Goal: Task Accomplishment & Management: Use online tool/utility

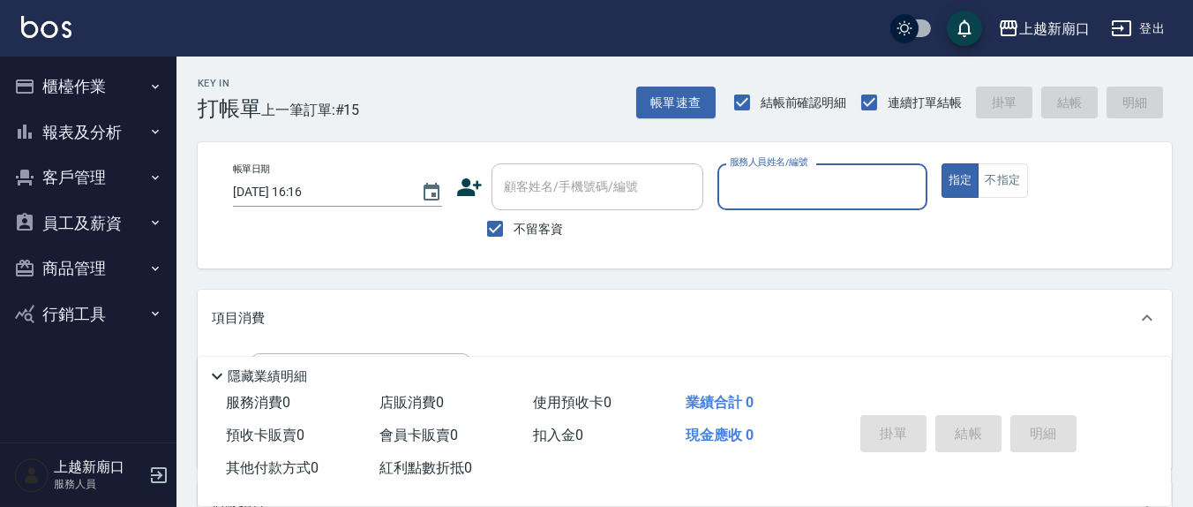
drag, startPoint x: 502, startPoint y: 221, endPoint x: 526, endPoint y: 211, distance: 25.7
click at [502, 221] on input "不留客資" at bounding box center [495, 228] width 37 height 37
checkbox input "false"
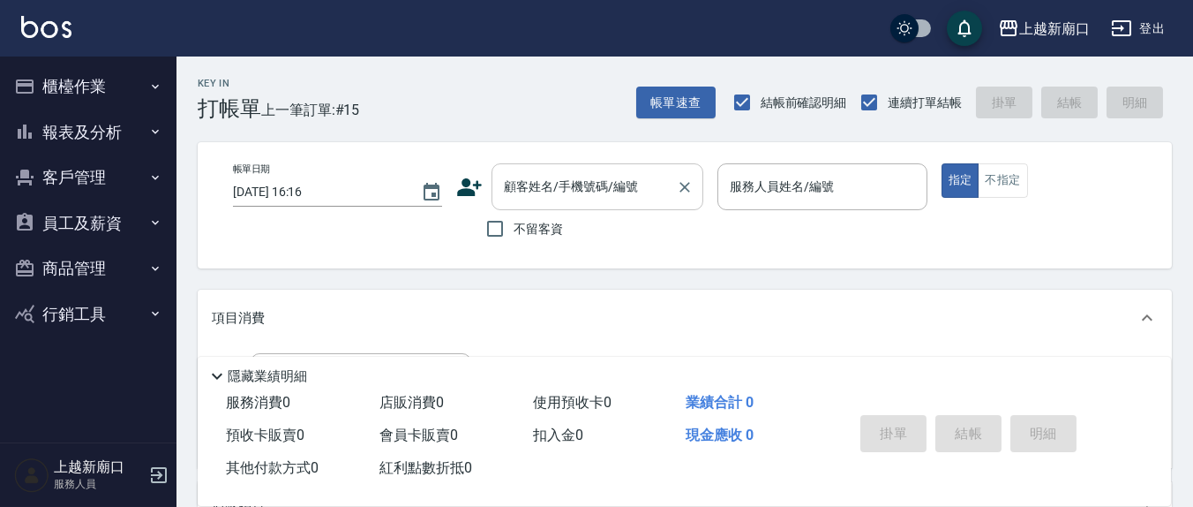
click at [561, 196] on input "顧客姓名/手機號碼/編號" at bounding box center [584, 186] width 169 height 31
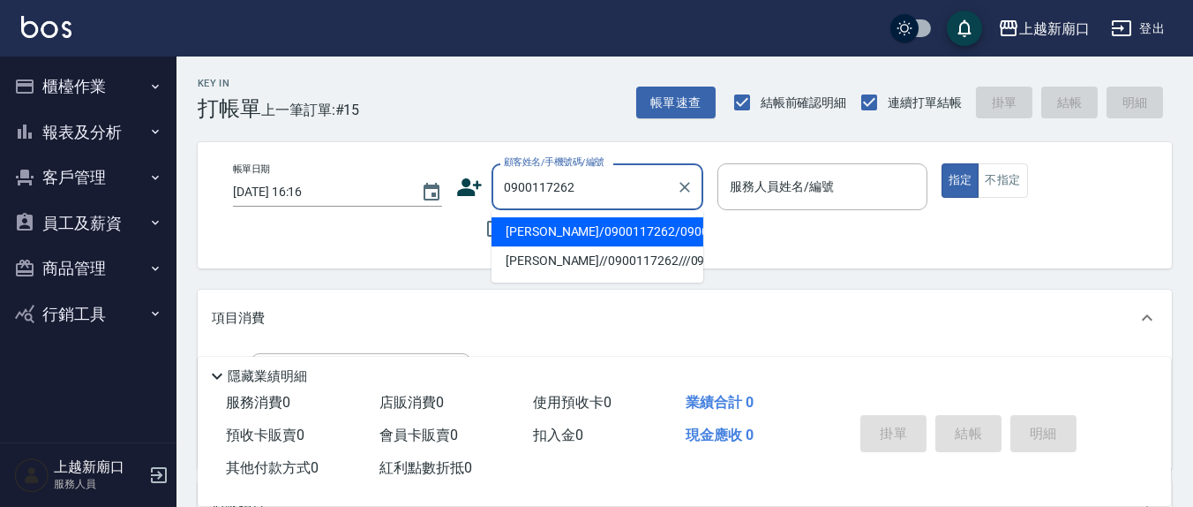
click at [568, 226] on li "[PERSON_NAME]/0900117262/0900117262" at bounding box center [598, 231] width 212 height 29
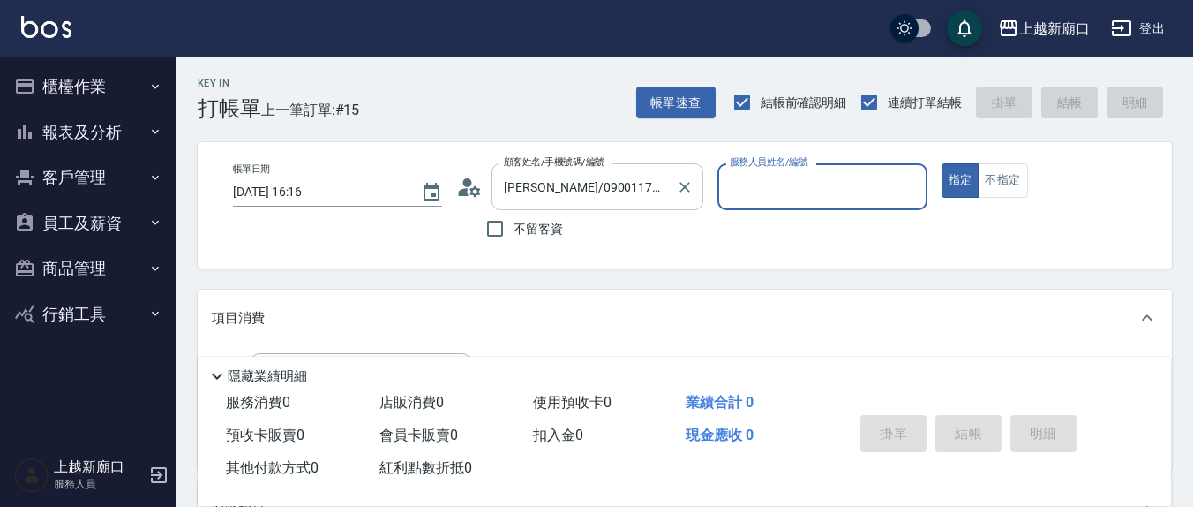
click at [567, 192] on input "[PERSON_NAME]/0900117262/0900117262" at bounding box center [584, 186] width 169 height 31
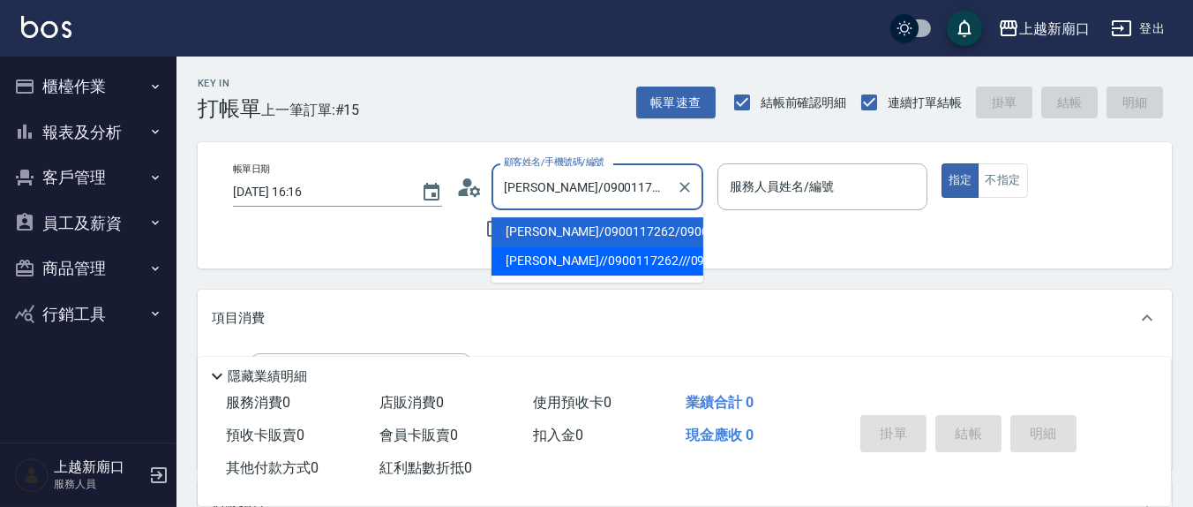
click at [541, 275] on li "[PERSON_NAME]//0900117262///0900117262/" at bounding box center [598, 260] width 212 height 29
type input "[PERSON_NAME]//0900117262///0900117262/"
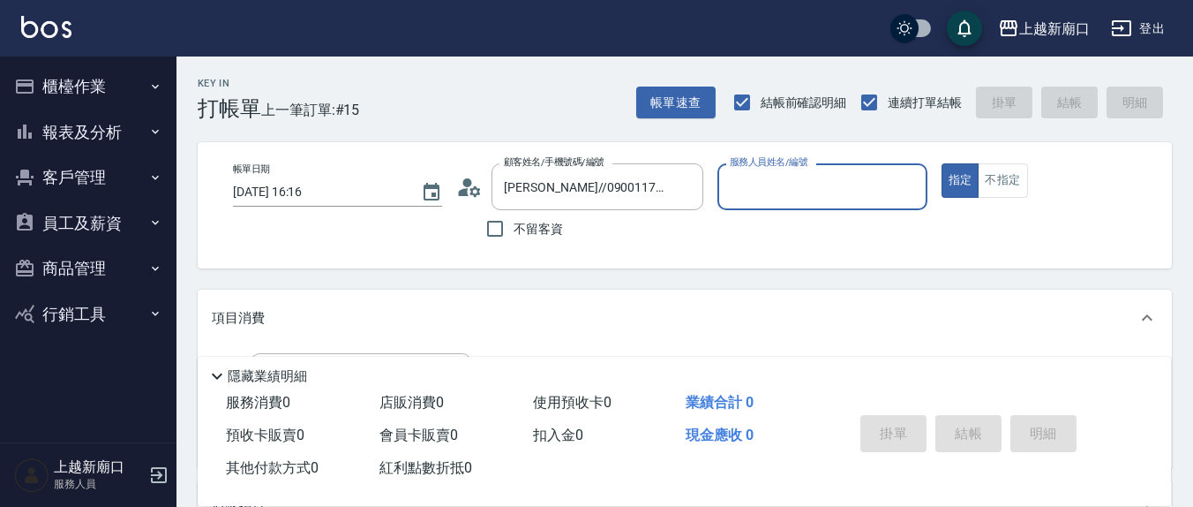
click at [461, 190] on icon at bounding box center [464, 192] width 11 height 8
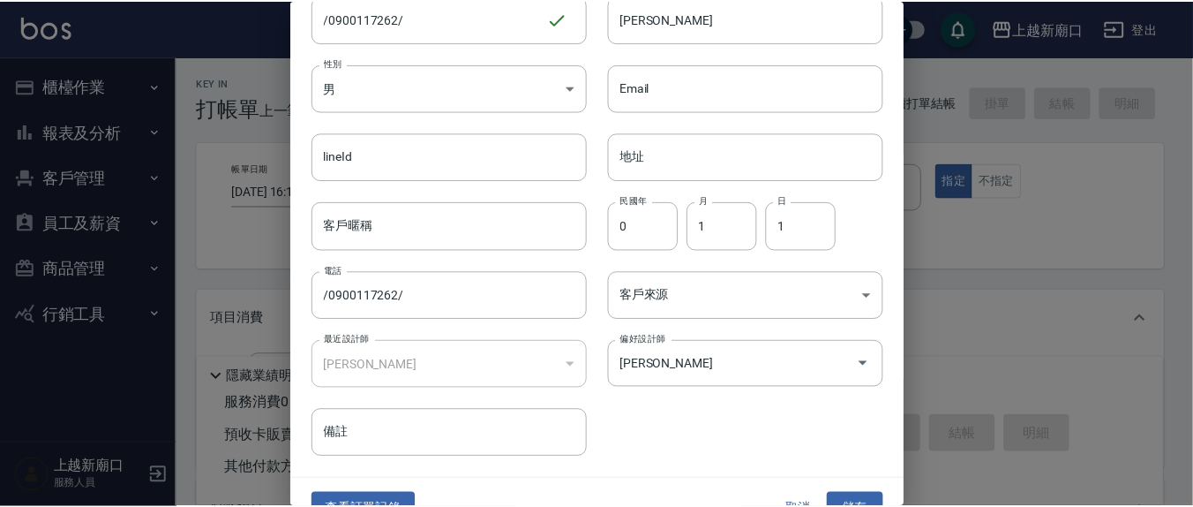
scroll to position [104, 0]
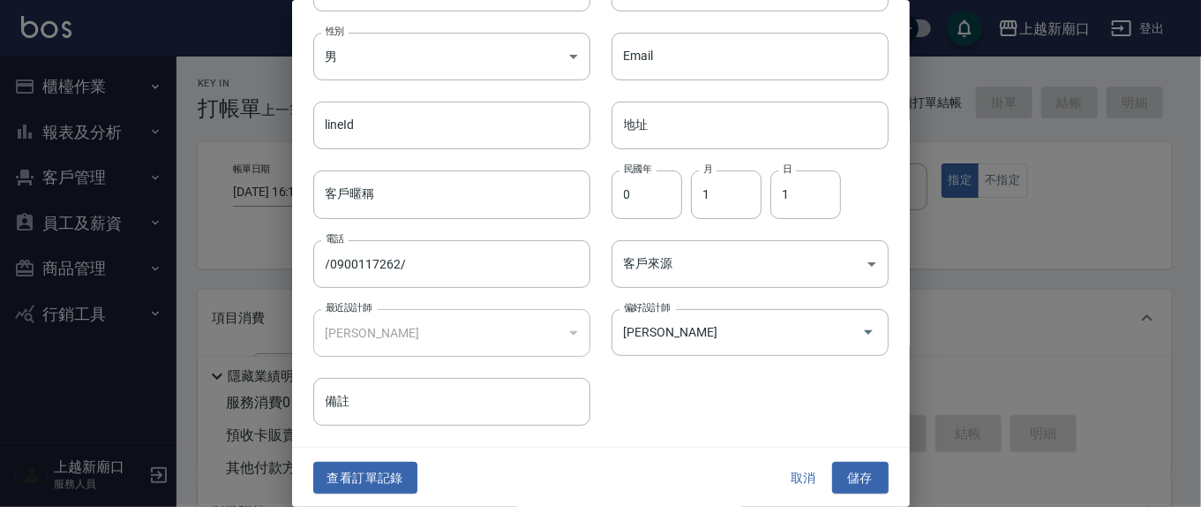
click at [802, 475] on button "取消" at bounding box center [804, 478] width 56 height 33
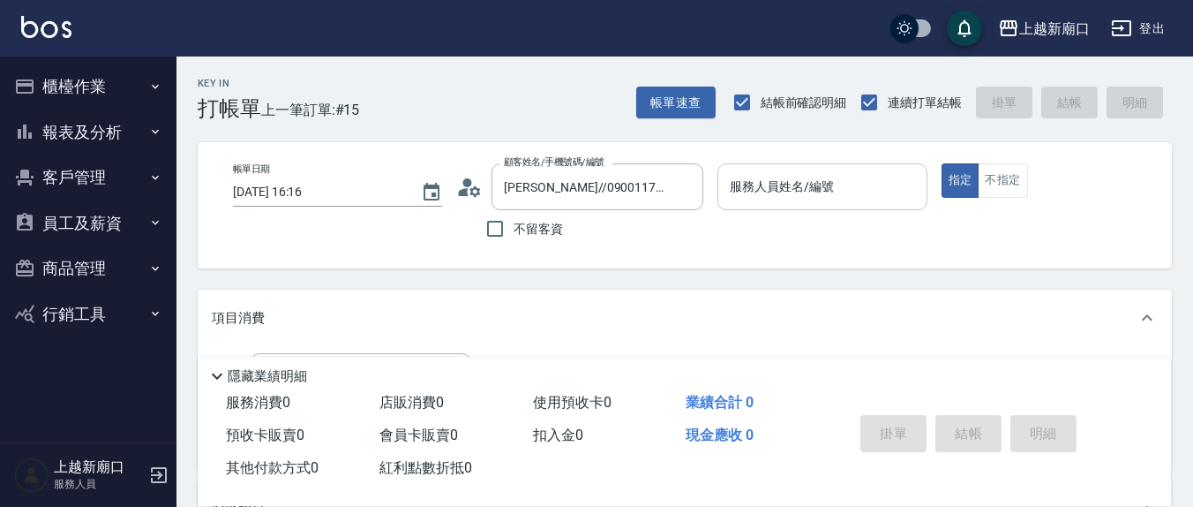
click at [816, 191] on input "服務人員姓名/編號" at bounding box center [822, 186] width 193 height 31
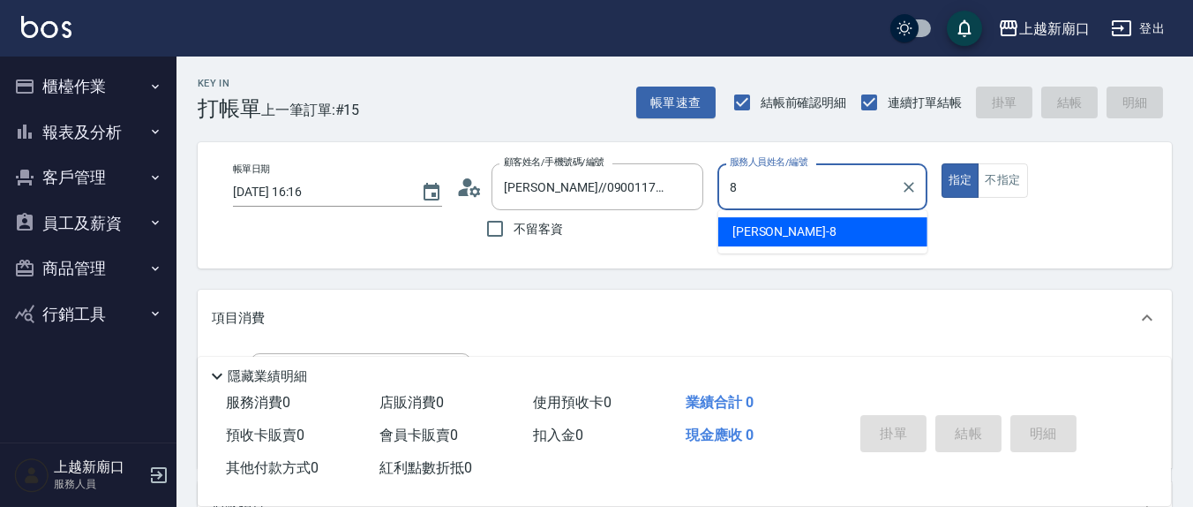
type input "8"
type button "true"
type input "[PERSON_NAME]-8"
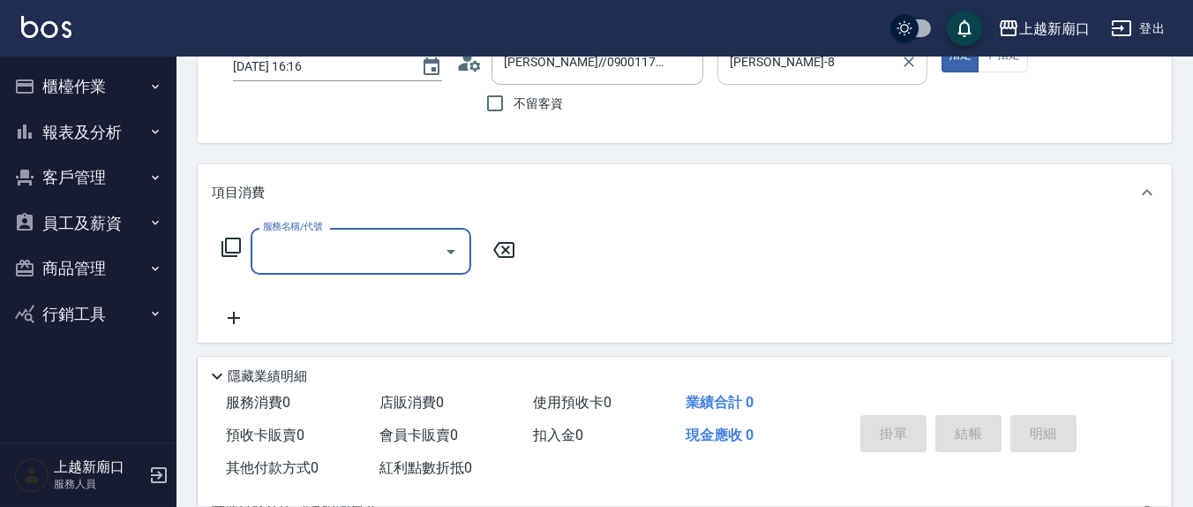
scroll to position [184, 0]
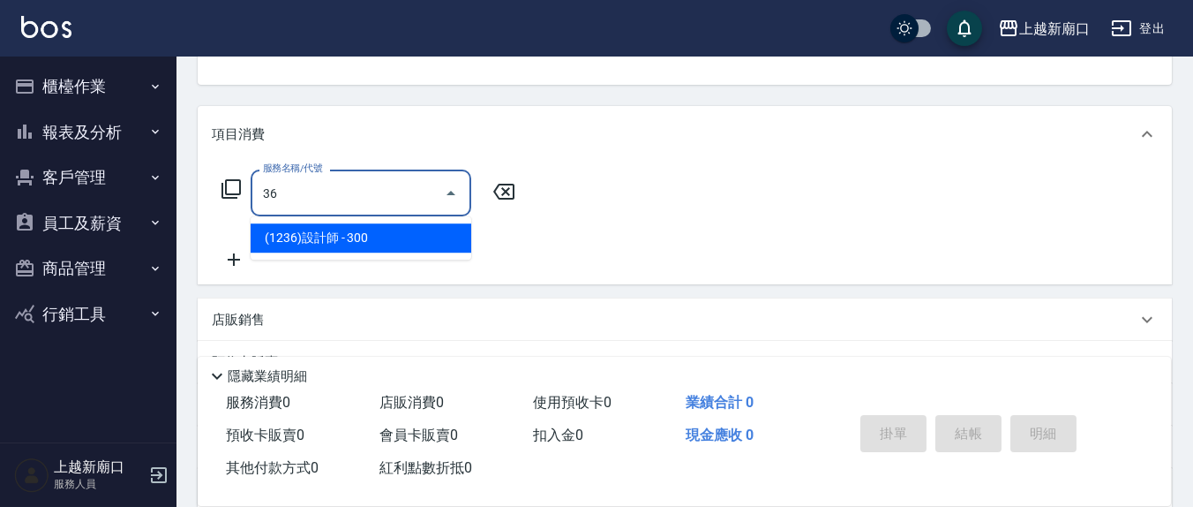
type input "3"
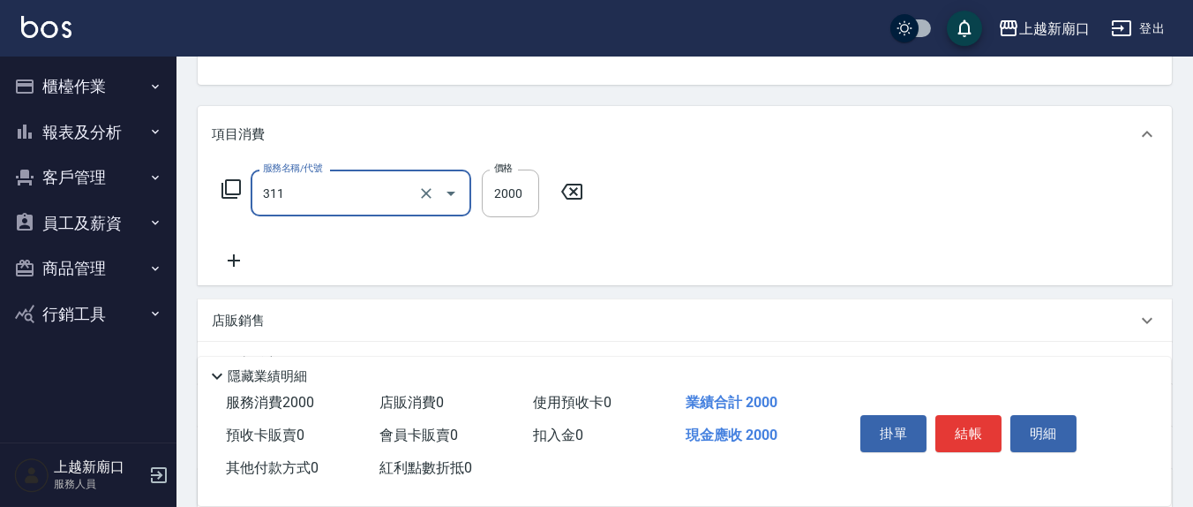
type input "生化離子燙2000(311)"
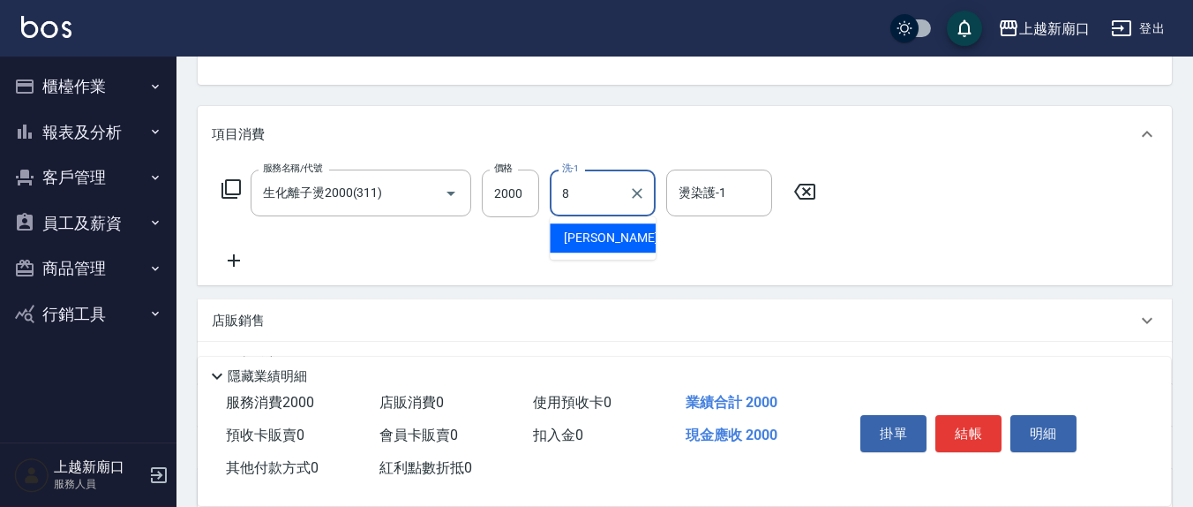
type input "[PERSON_NAME]-8"
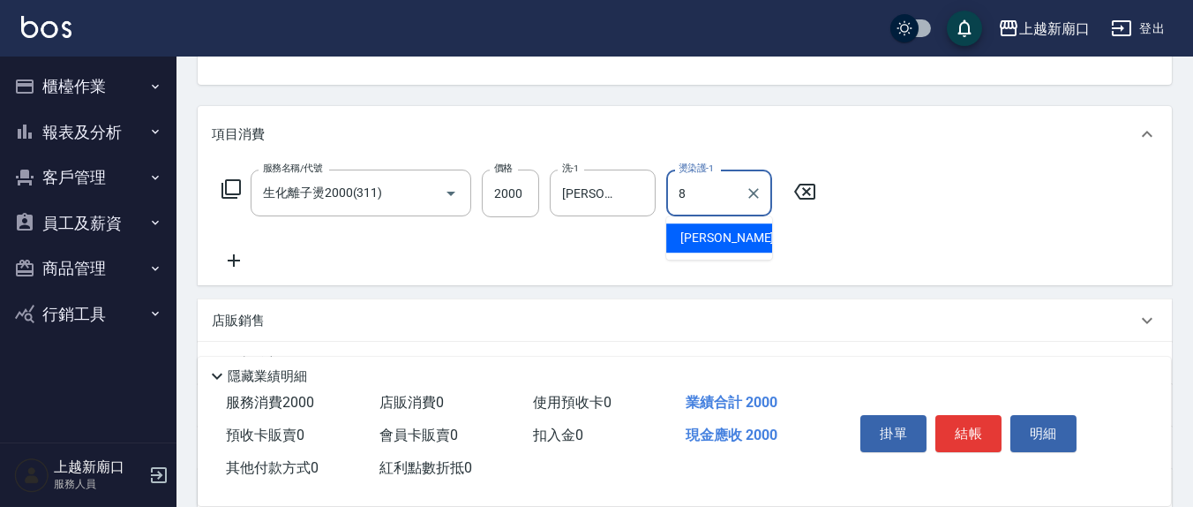
type input "[PERSON_NAME]-8"
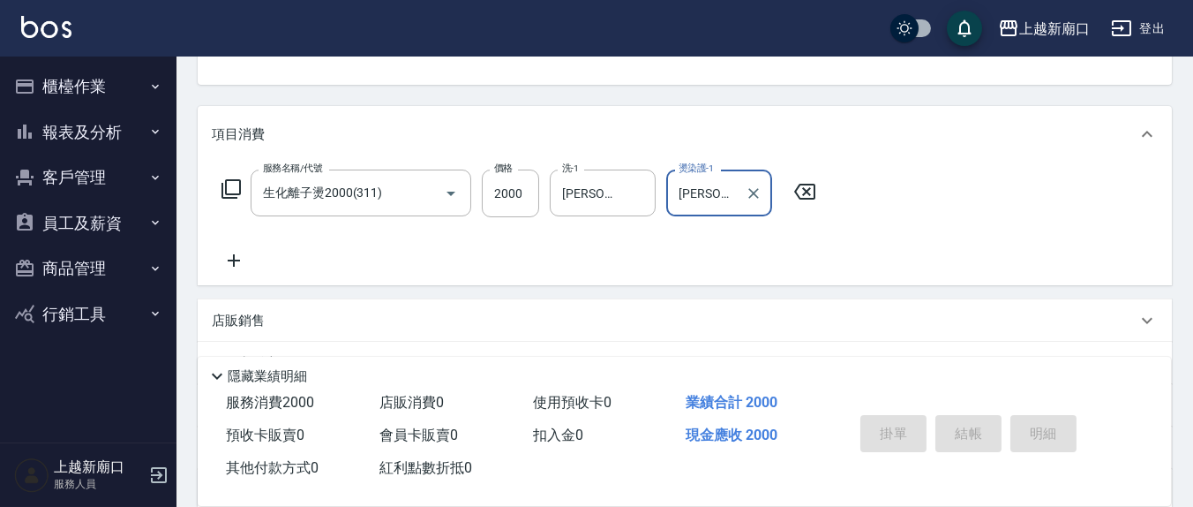
type input "[DATE] 19:30"
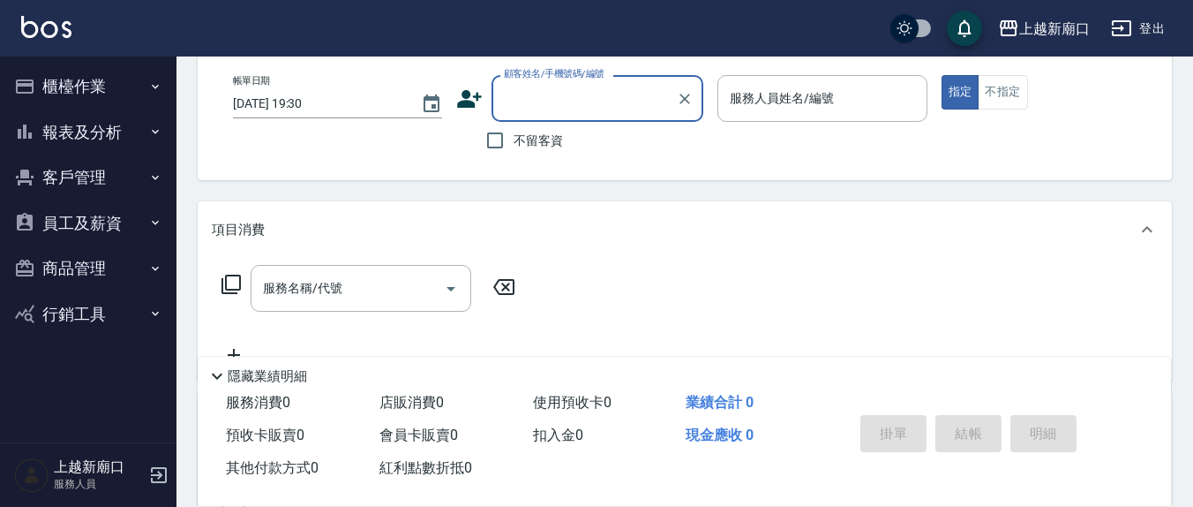
scroll to position [0, 0]
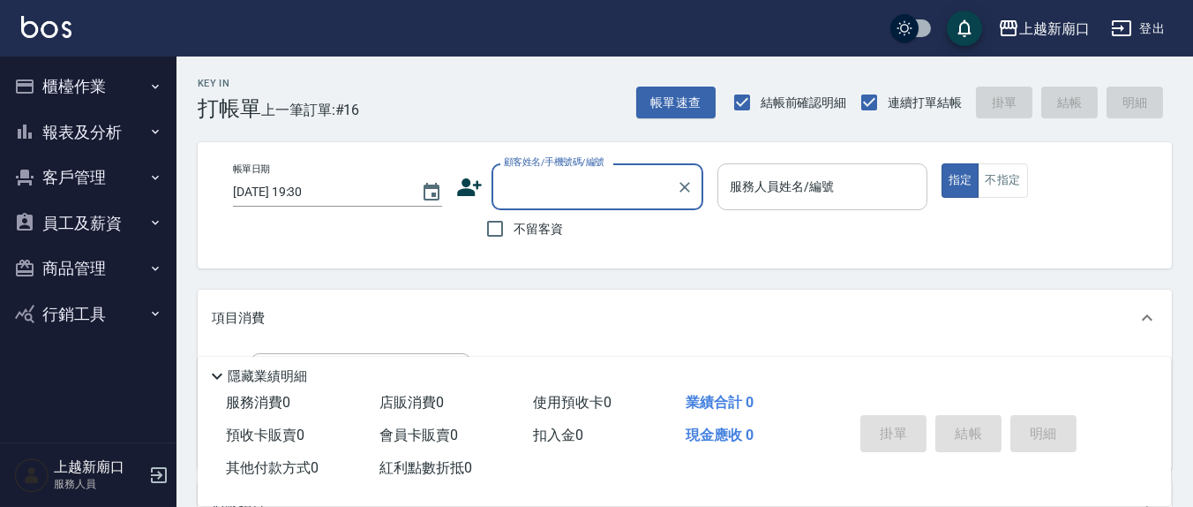
type input "7"
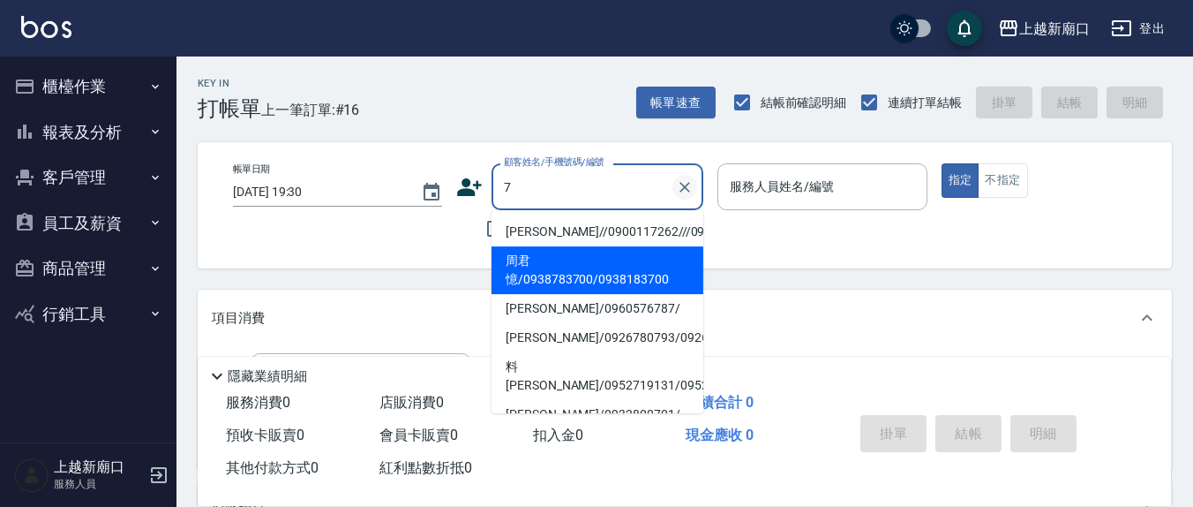
click at [692, 187] on icon "Clear" at bounding box center [685, 187] width 18 height 18
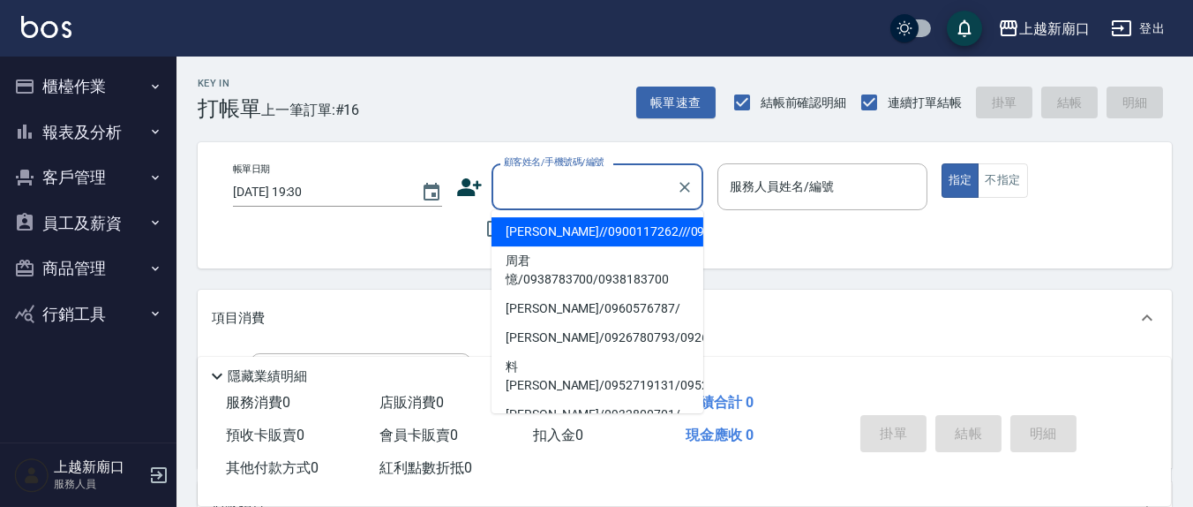
click at [415, 238] on div "帳單日期 [DATE] 19:30 顧客姓名/手機號碼/編號 顧客姓名/手機號碼/編號 不留客資 服務人員姓名/編號 服務人員姓名/編號 指定 不指定" at bounding box center [685, 205] width 932 height 84
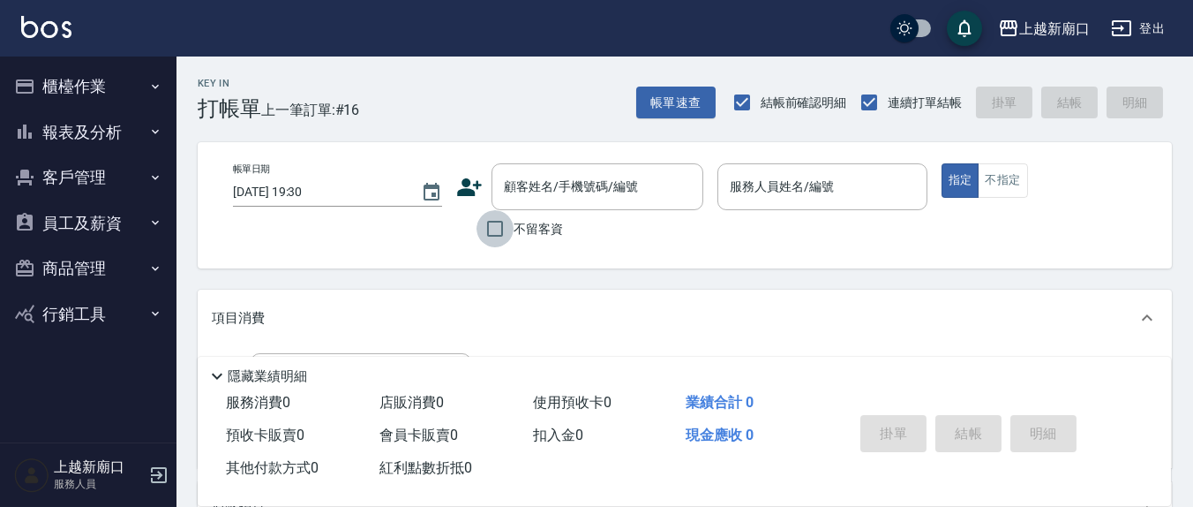
click at [491, 242] on input "不留客資" at bounding box center [495, 228] width 37 height 37
checkbox input "true"
drag, startPoint x: 703, startPoint y: 215, endPoint x: 716, endPoint y: 210, distance: 14.3
click at [704, 214] on div "帳單日期 [DATE] 19:30 顧客姓名/手機號碼/編號 顧客姓名/手機號碼/編號 不留客資 服務人員姓名/編號 服務人員姓名/編號 指定 不指定" at bounding box center [685, 205] width 932 height 84
click at [761, 206] on div "服務人員姓名/編號" at bounding box center [822, 186] width 209 height 47
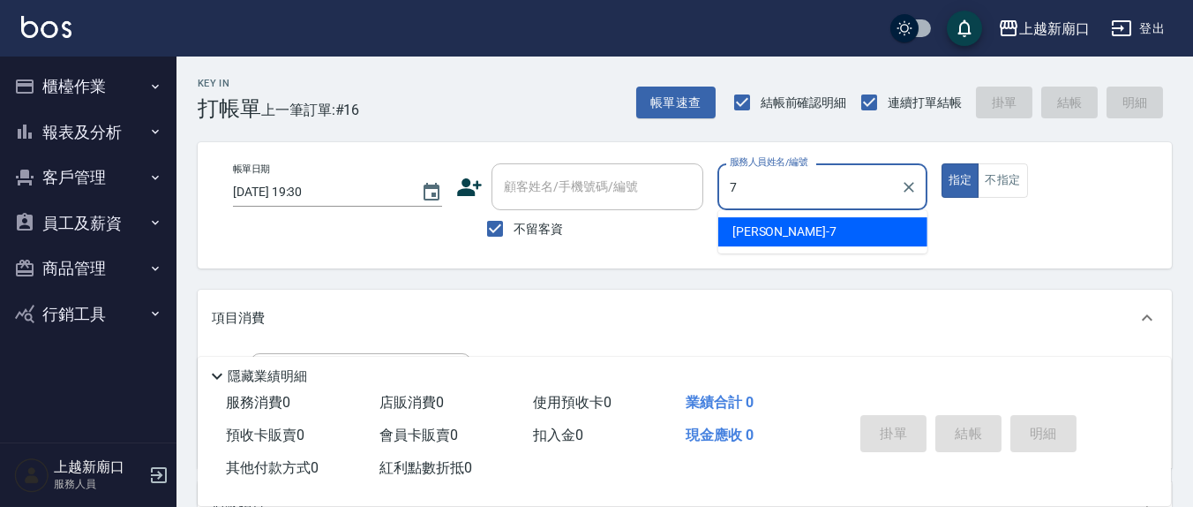
type input "[PERSON_NAME]7"
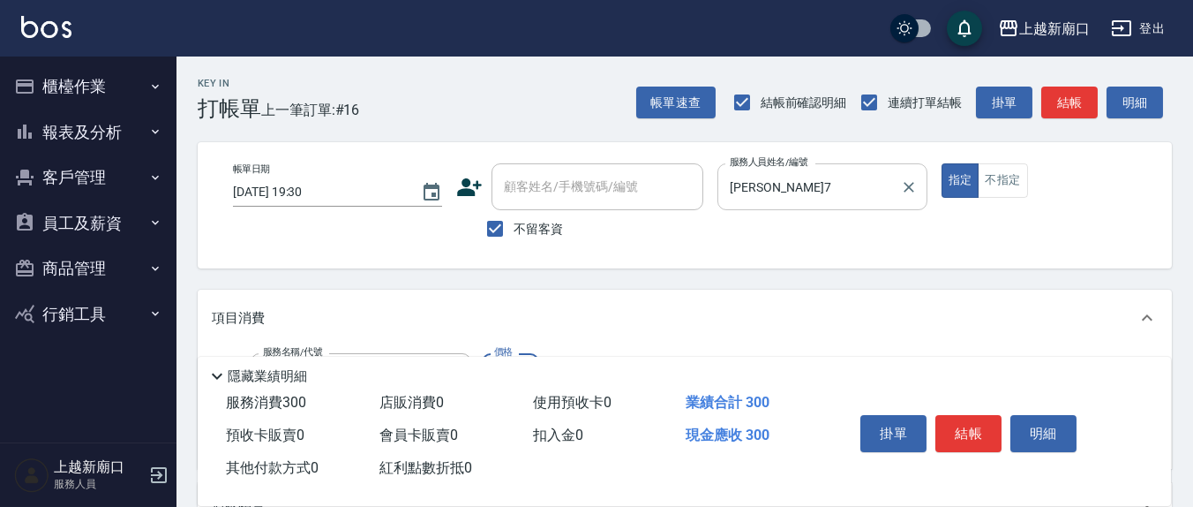
type input "[PERSON_NAME]洗髮精(210)"
type input "[PERSON_NAME]-22"
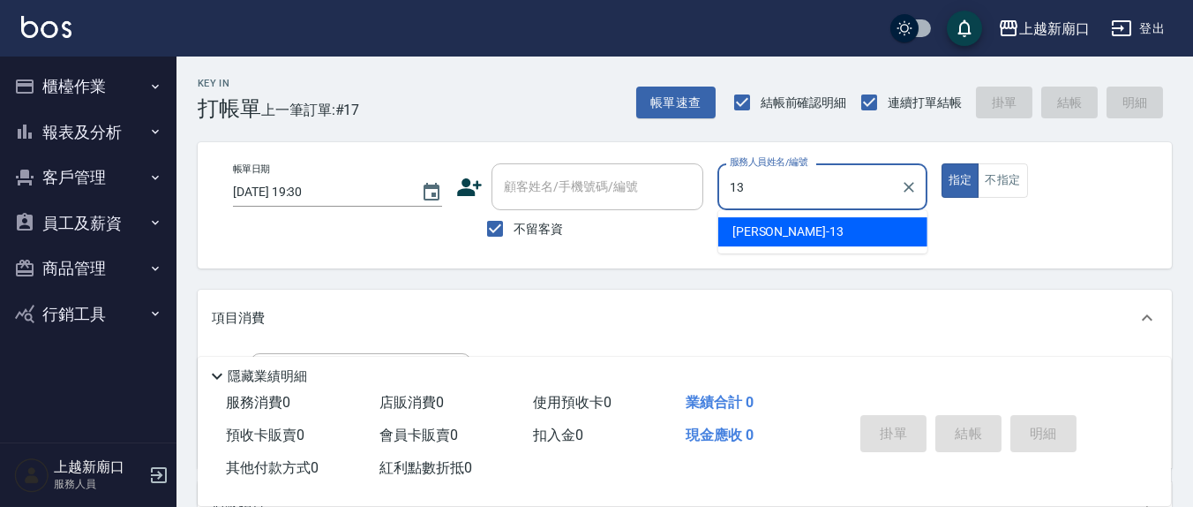
type input "[PERSON_NAME]-13"
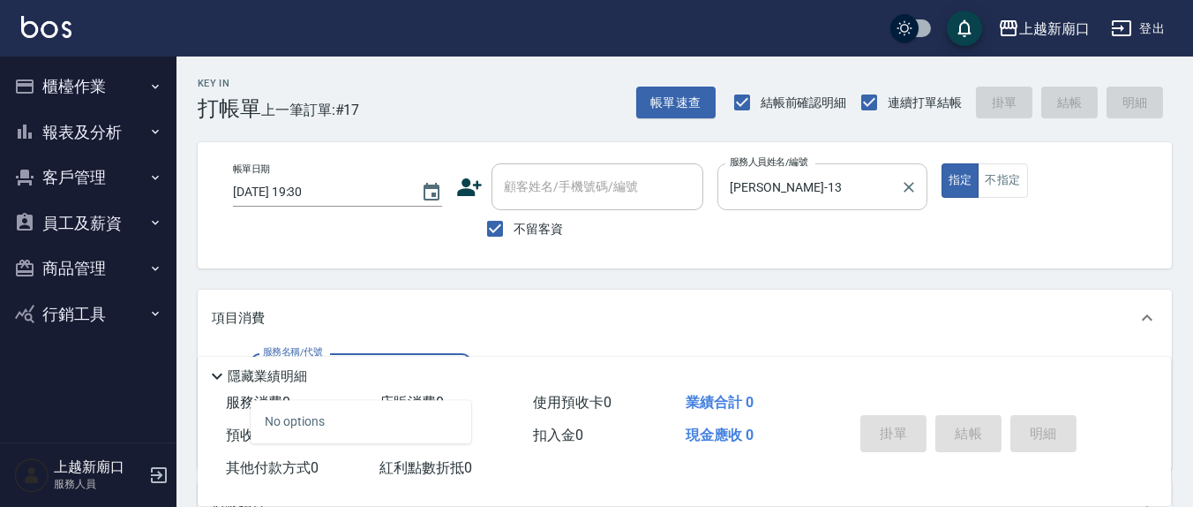
type input "剪髮(401)"
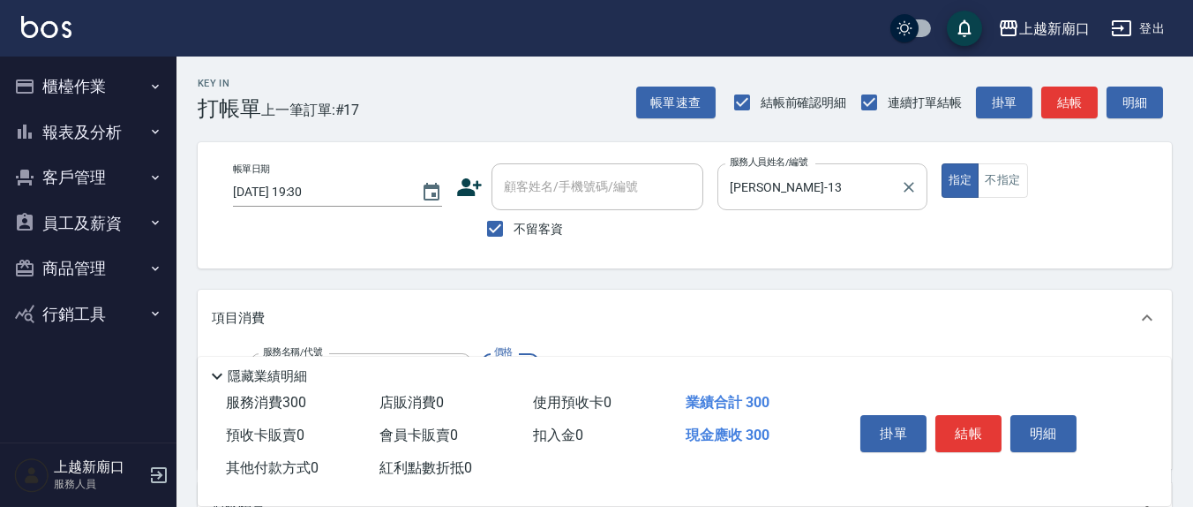
type input "300"
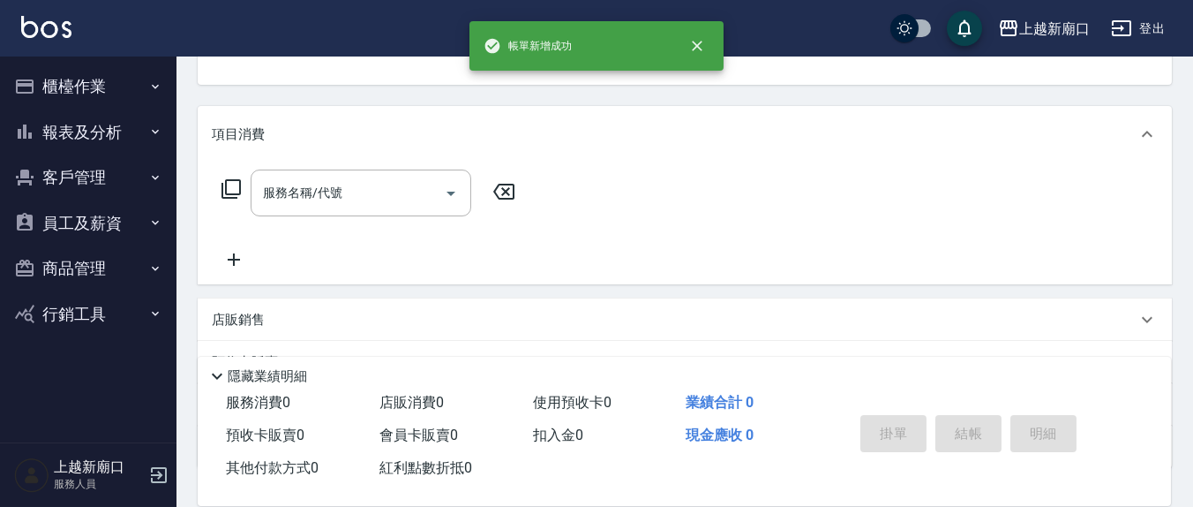
scroll to position [170, 0]
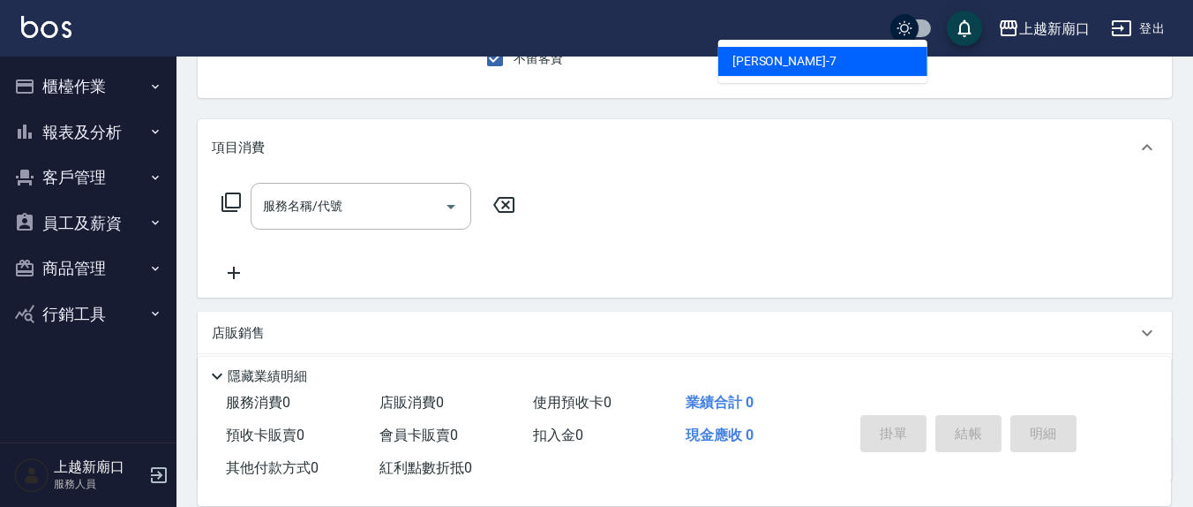
type input "[PERSON_NAME]7"
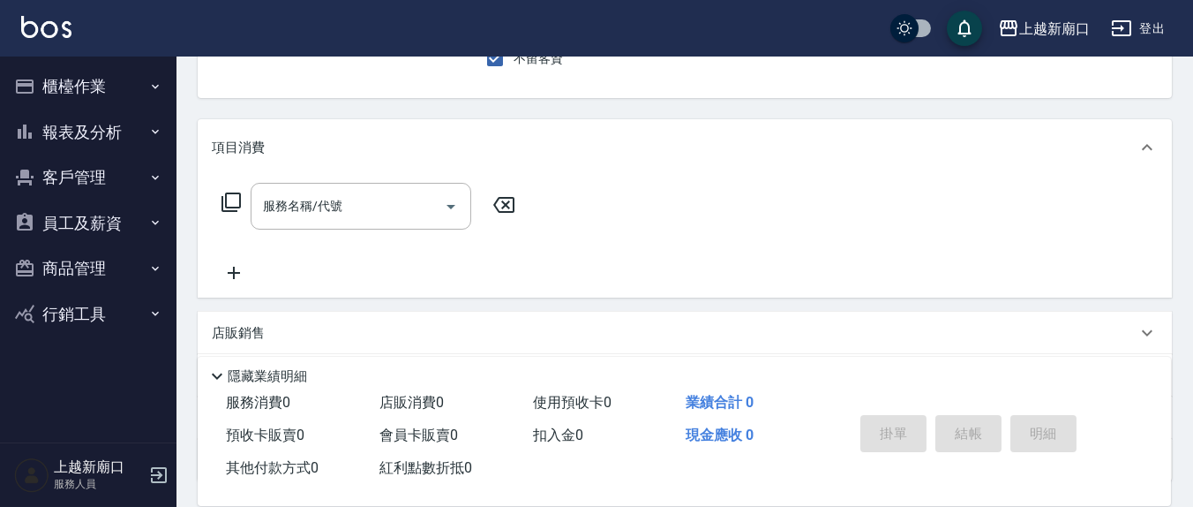
scroll to position [163, 0]
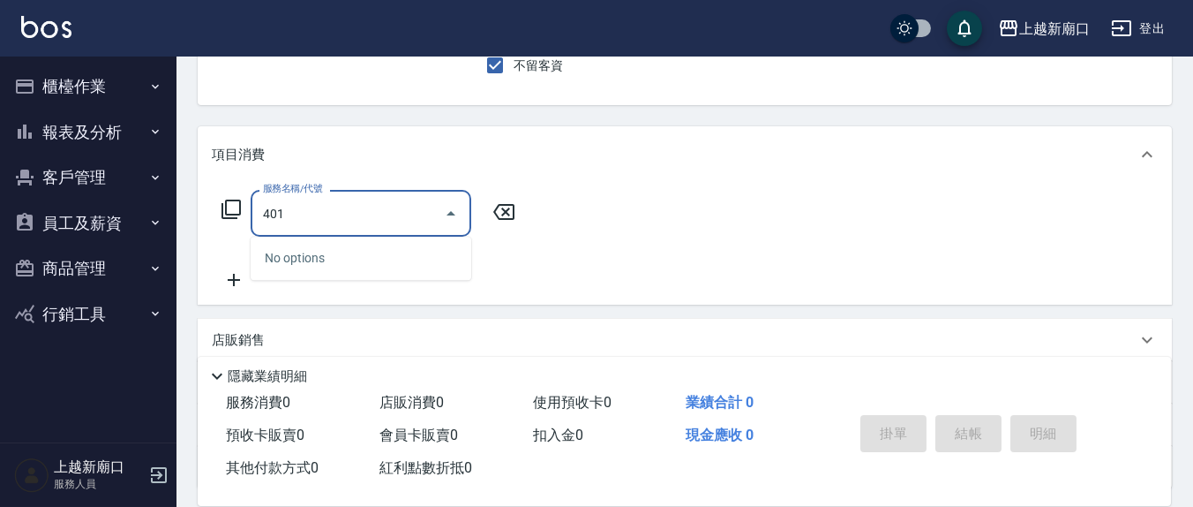
type input "401"
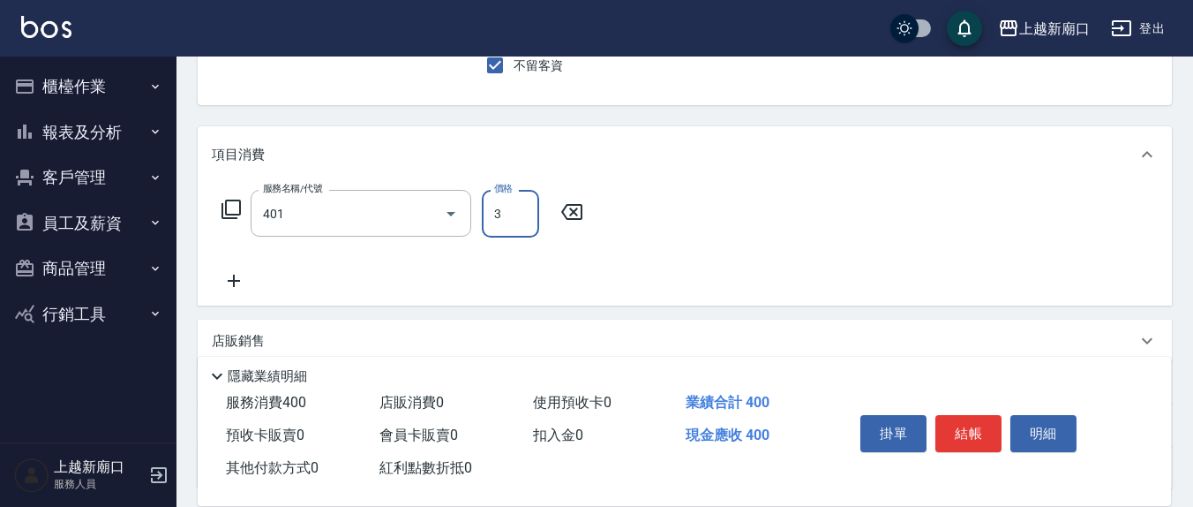
type input "35"
type input "剪髮(401)"
type input "350"
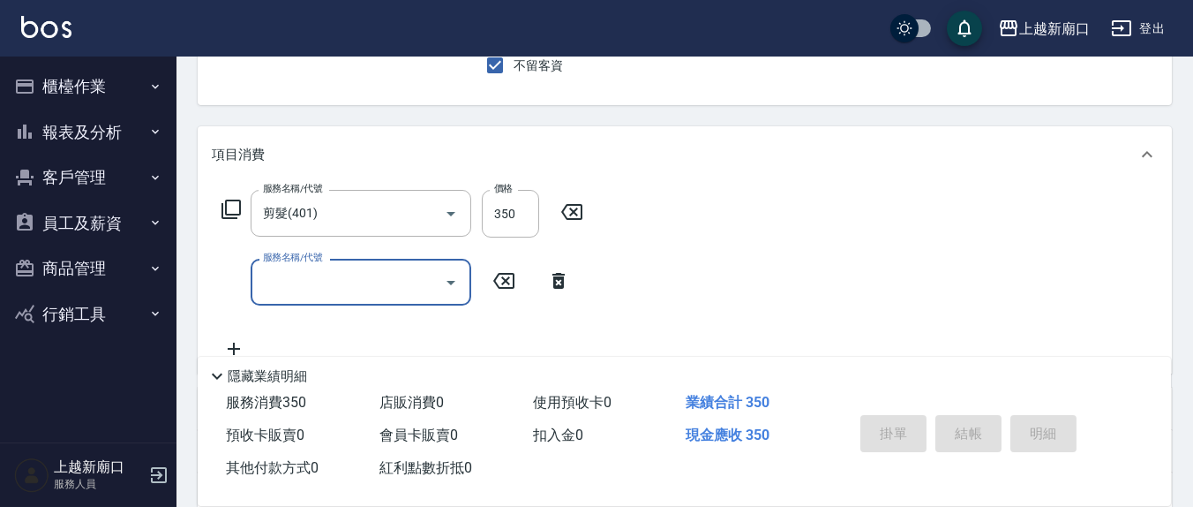
type input "[DATE] 19:31"
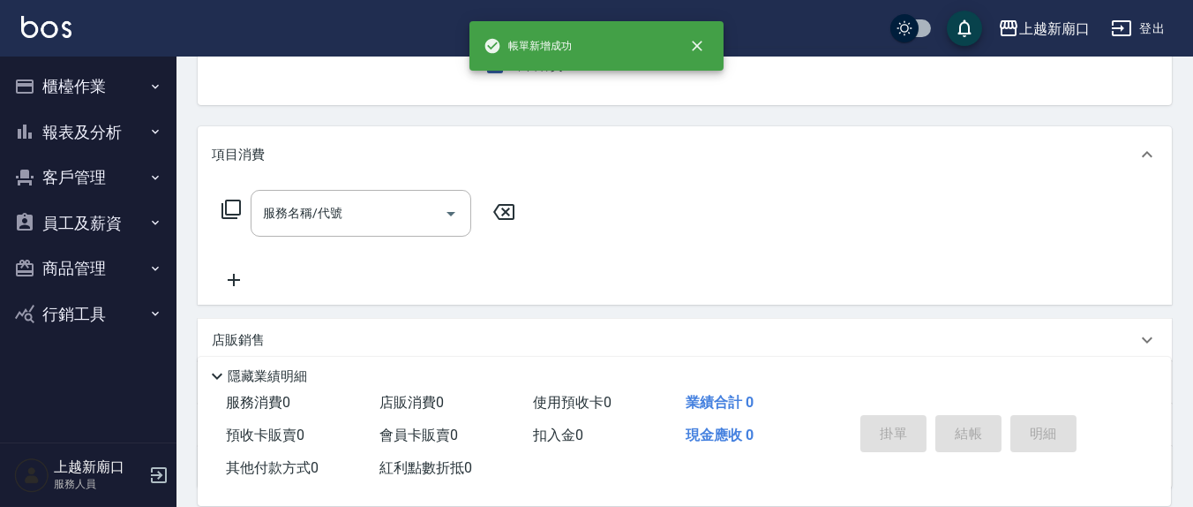
type input "[PERSON_NAME]-13"
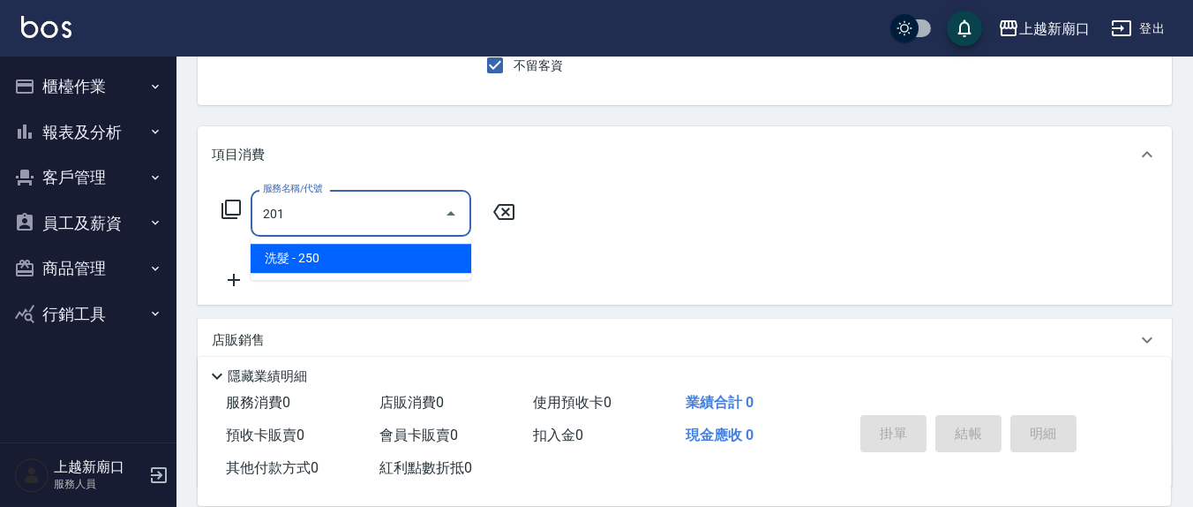
type input "洗髮(201)"
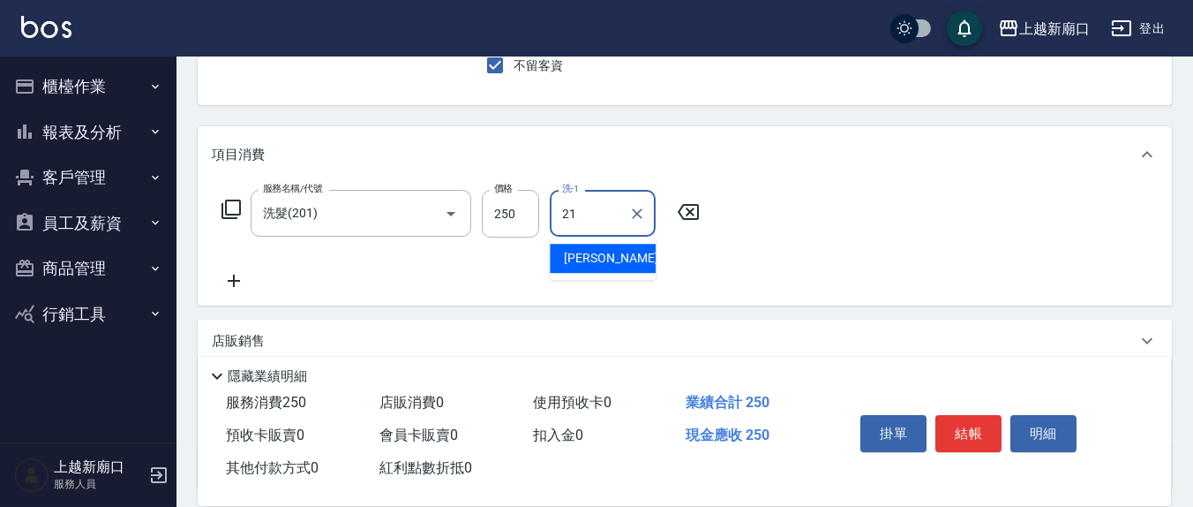
type input "[PERSON_NAME]-21"
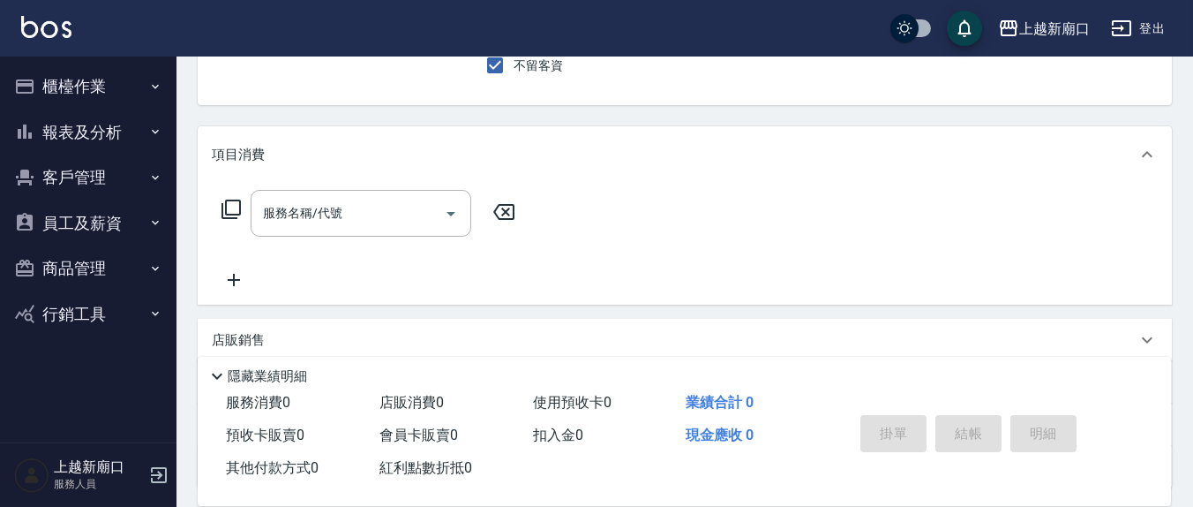
type input "[PERSON_NAME]-3"
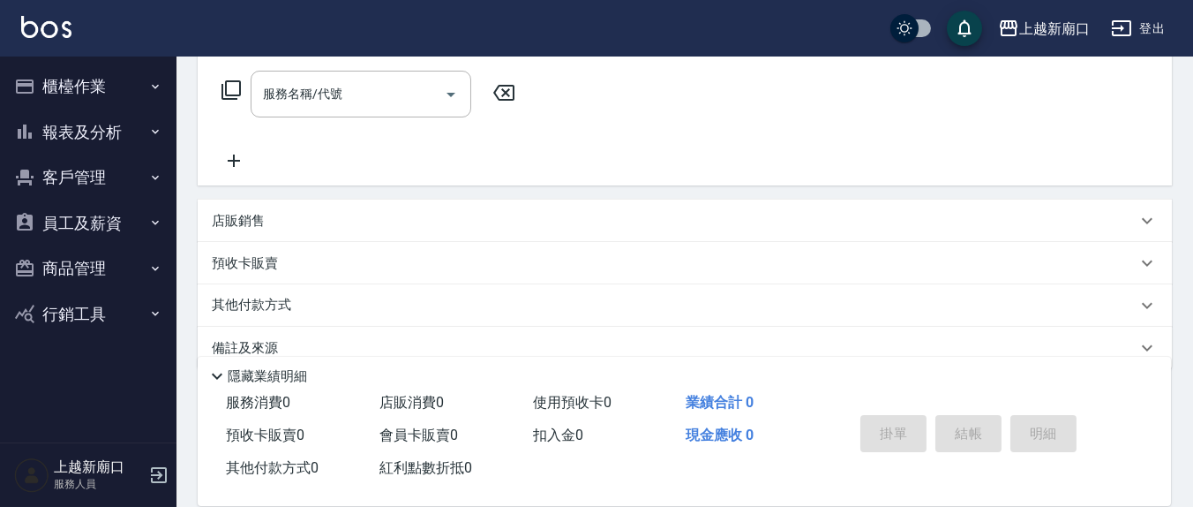
scroll to position [311, 0]
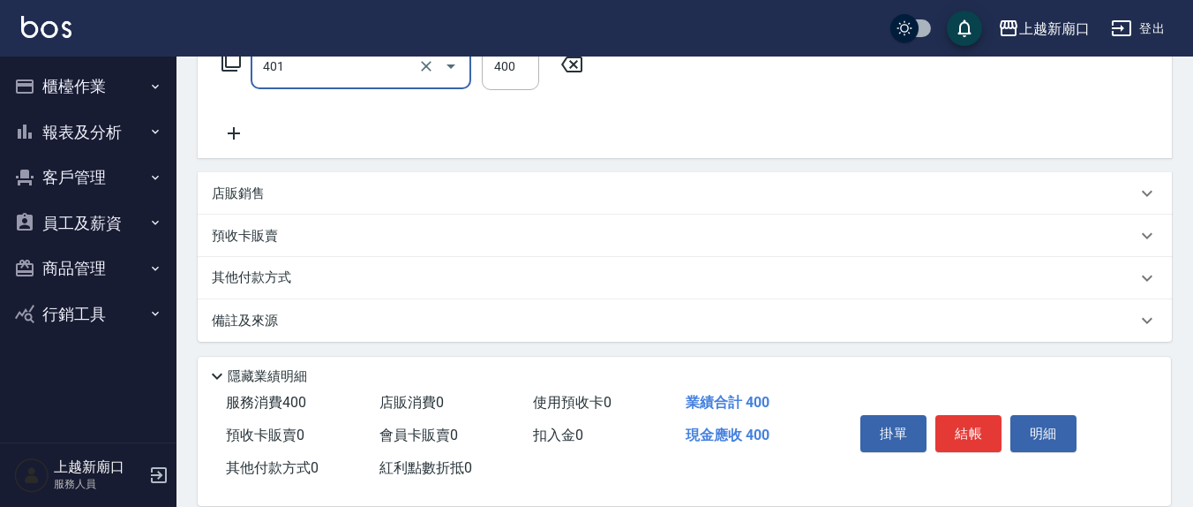
type input "剪髮(401)"
type input "200"
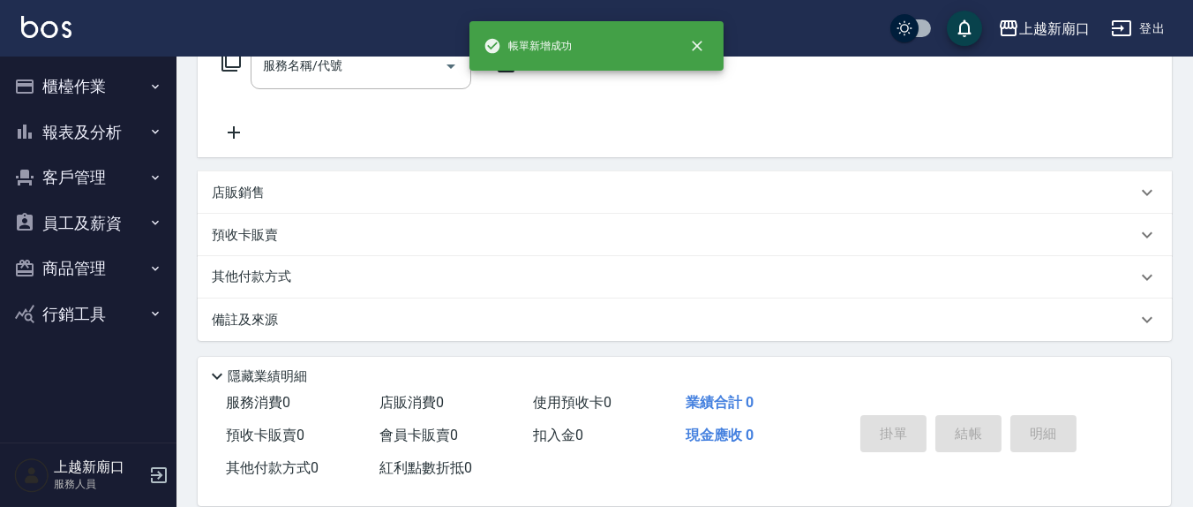
scroll to position [0, 0]
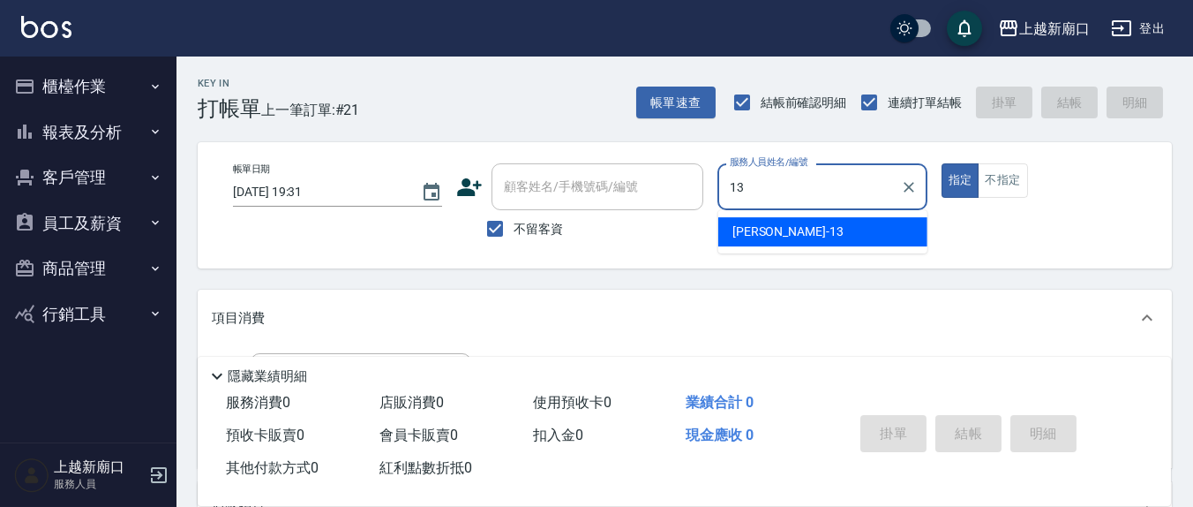
type input "[PERSON_NAME]-13"
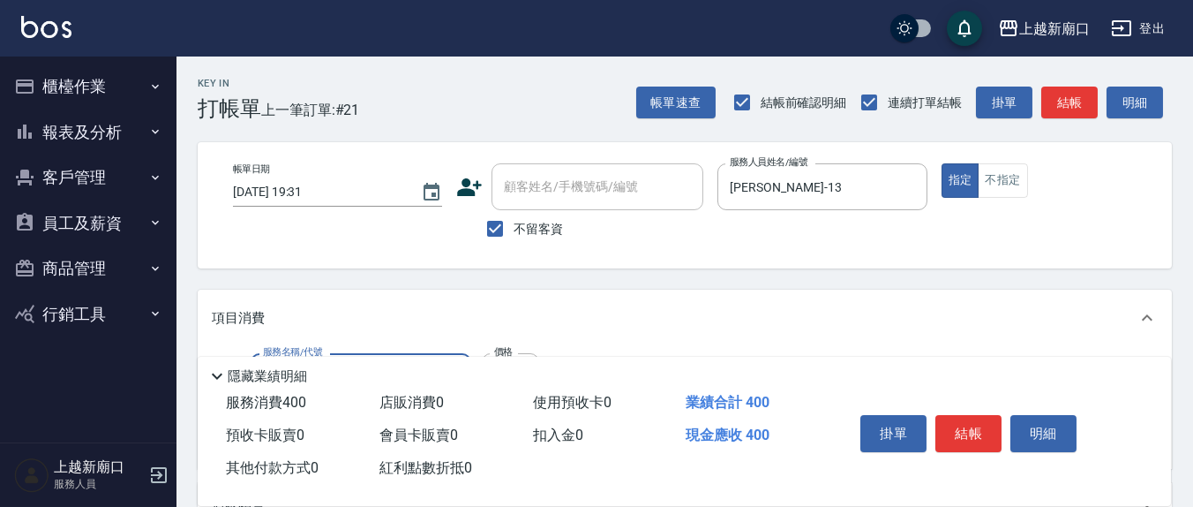
type input "健康洗(206)"
type input "401"
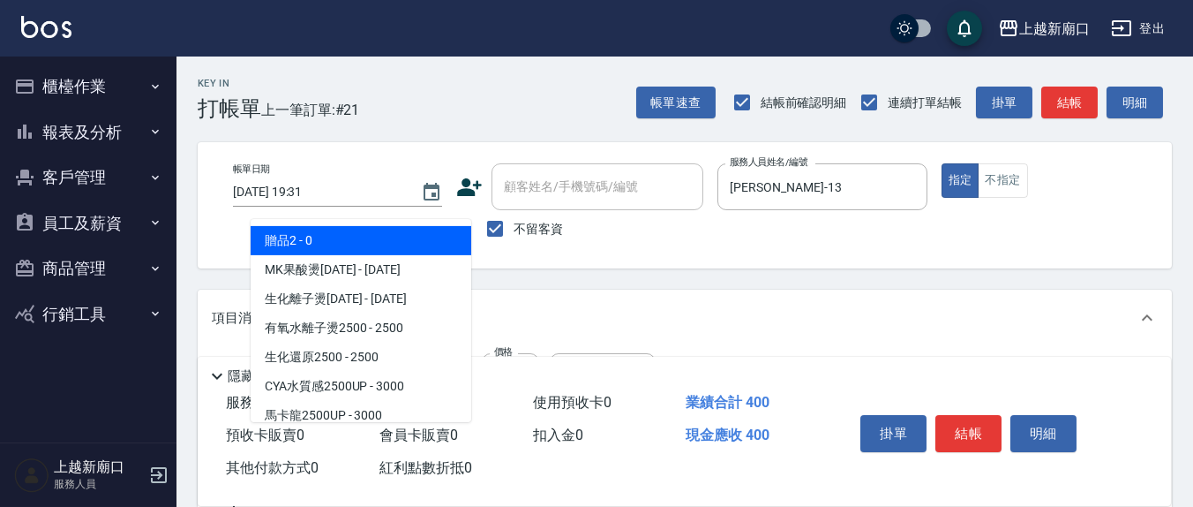
type input "MK果酸燙2000(310)"
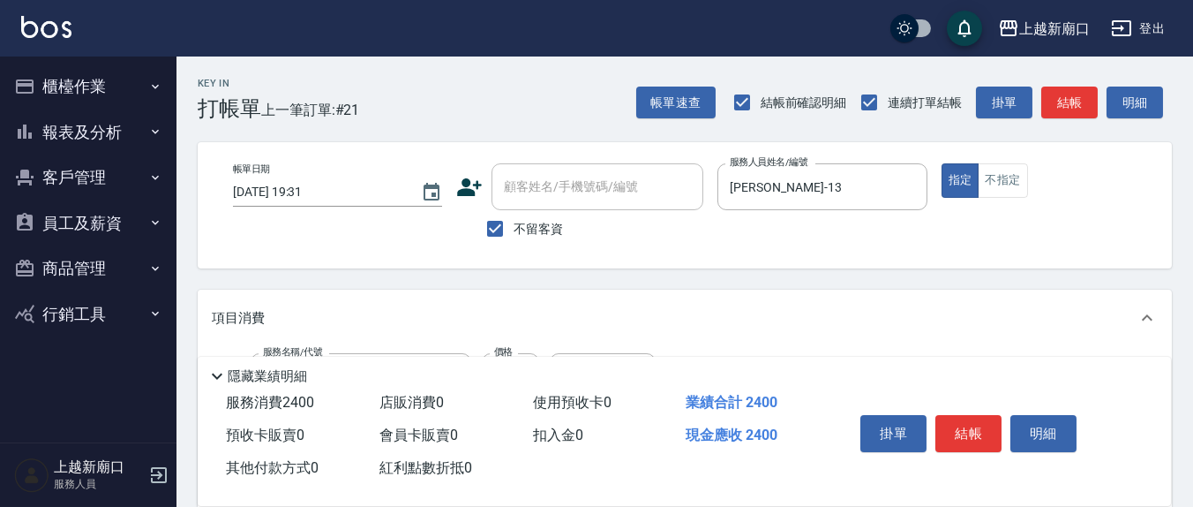
scroll to position [184, 0]
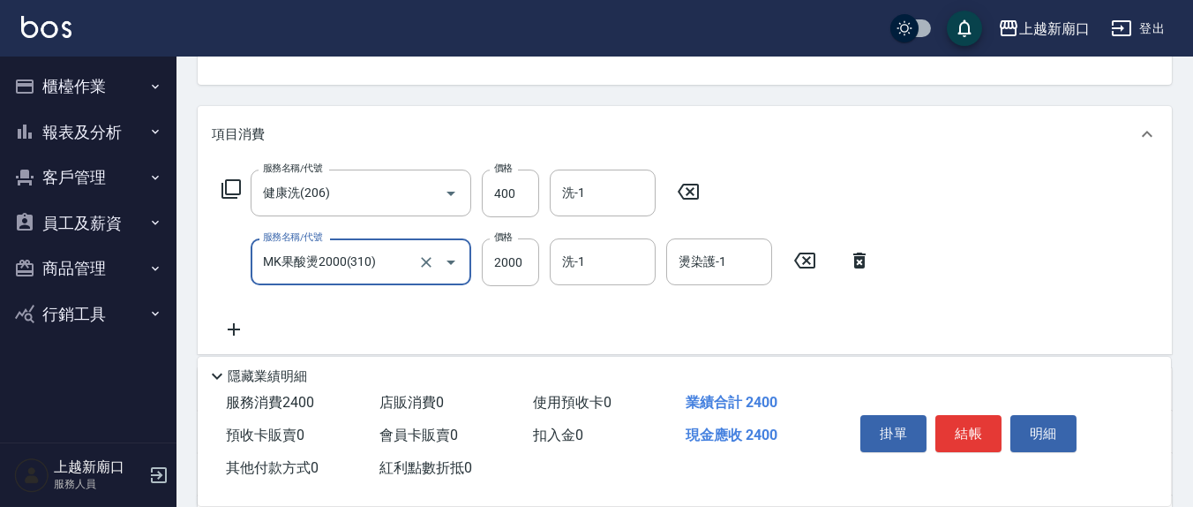
click at [436, 265] on button "Clear" at bounding box center [426, 262] width 25 height 25
click at [385, 266] on input "服務名稱/代號" at bounding box center [336, 261] width 155 height 31
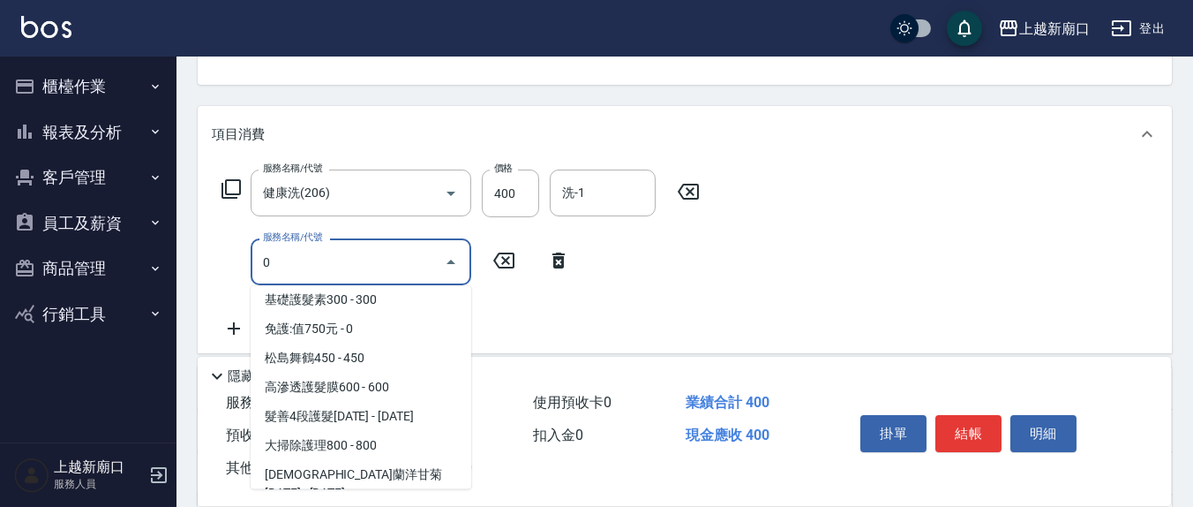
scroll to position [0, 0]
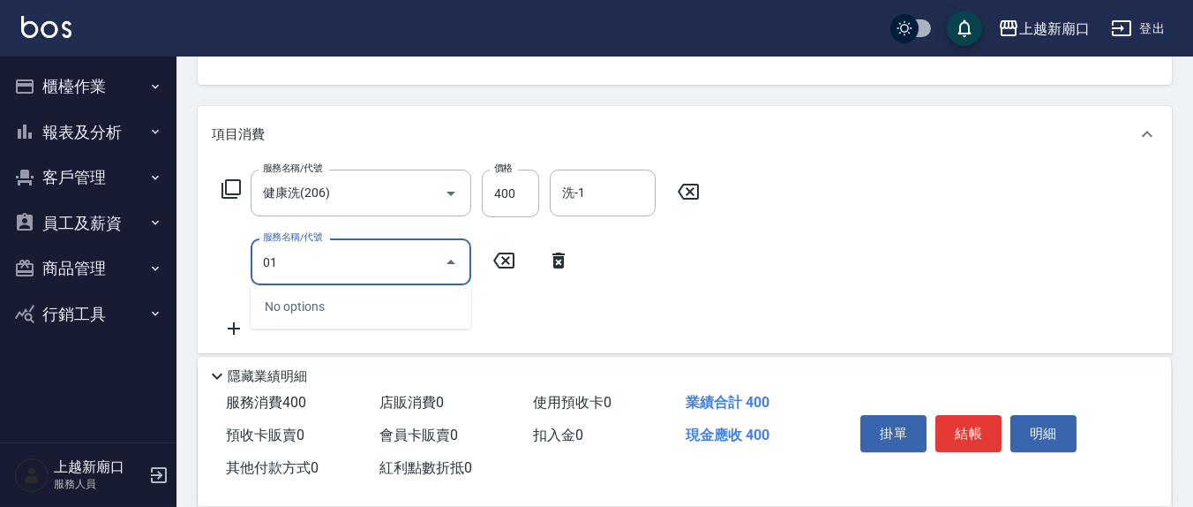
drag, startPoint x: 387, startPoint y: 267, endPoint x: 231, endPoint y: 251, distance: 156.2
click at [232, 251] on div "服務名稱/代號 01 服務名稱/代號" at bounding box center [396, 261] width 369 height 47
type input "剪髮(401)"
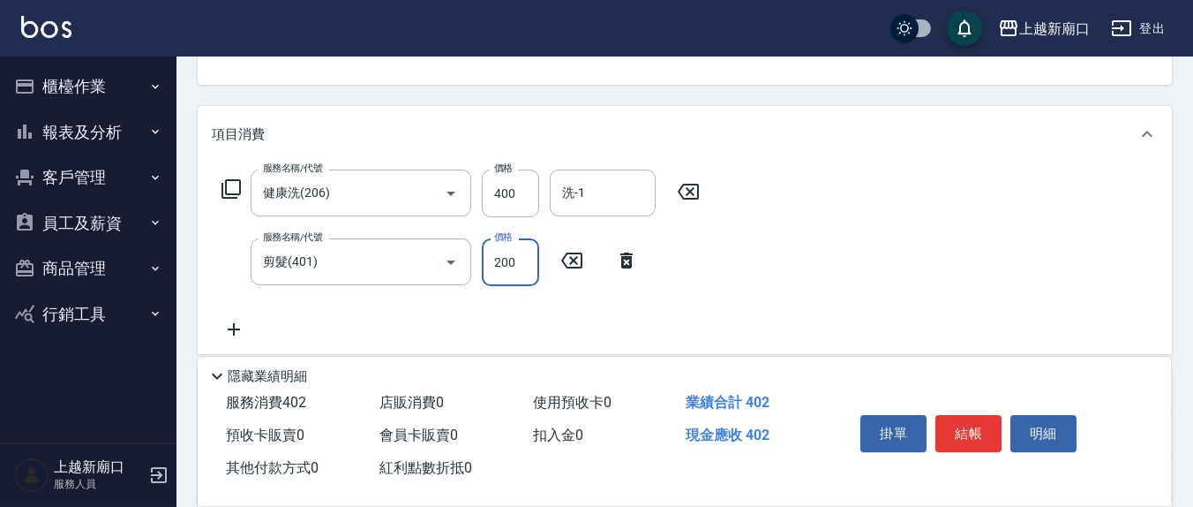
type input "200"
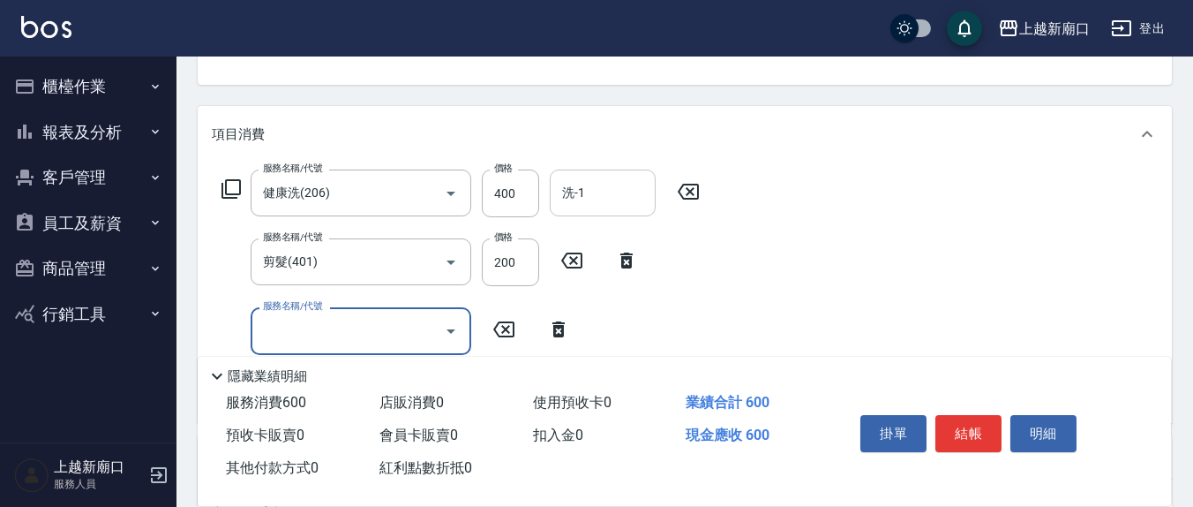
click at [598, 210] on div "洗-1" at bounding box center [603, 192] width 106 height 47
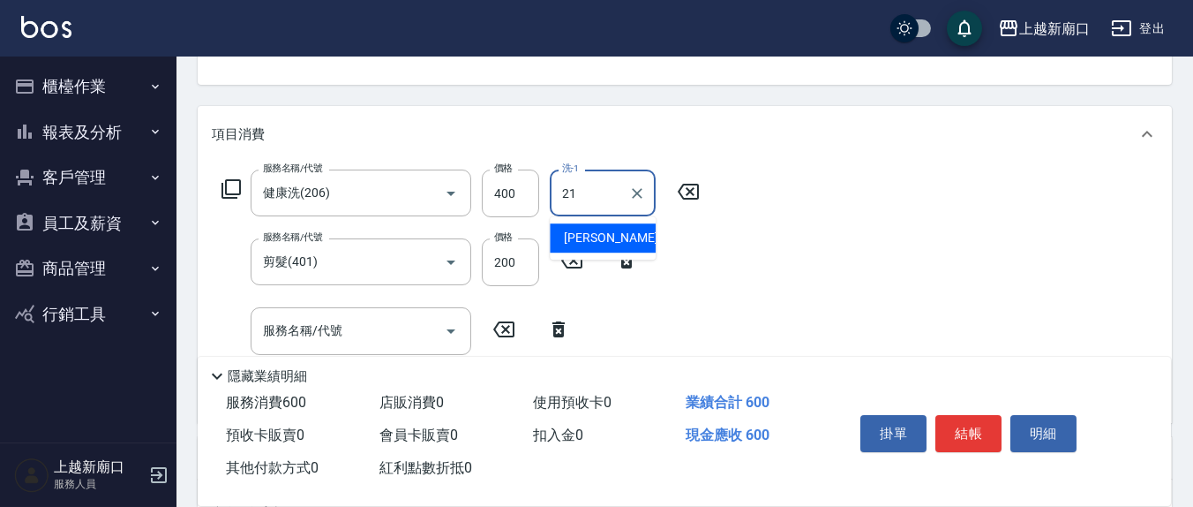
type input "[PERSON_NAME]-21"
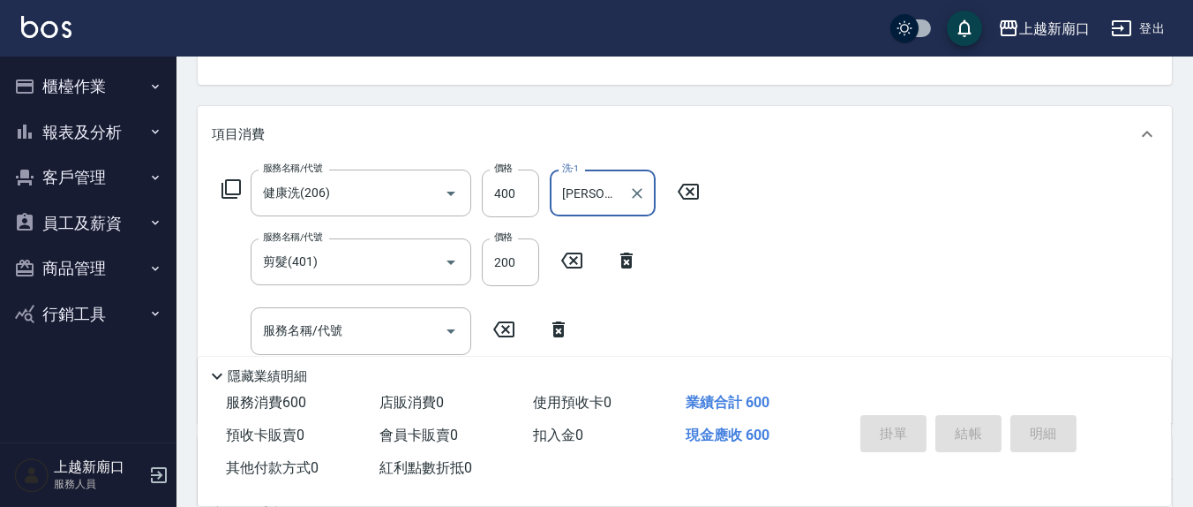
type input "[DATE] 19:32"
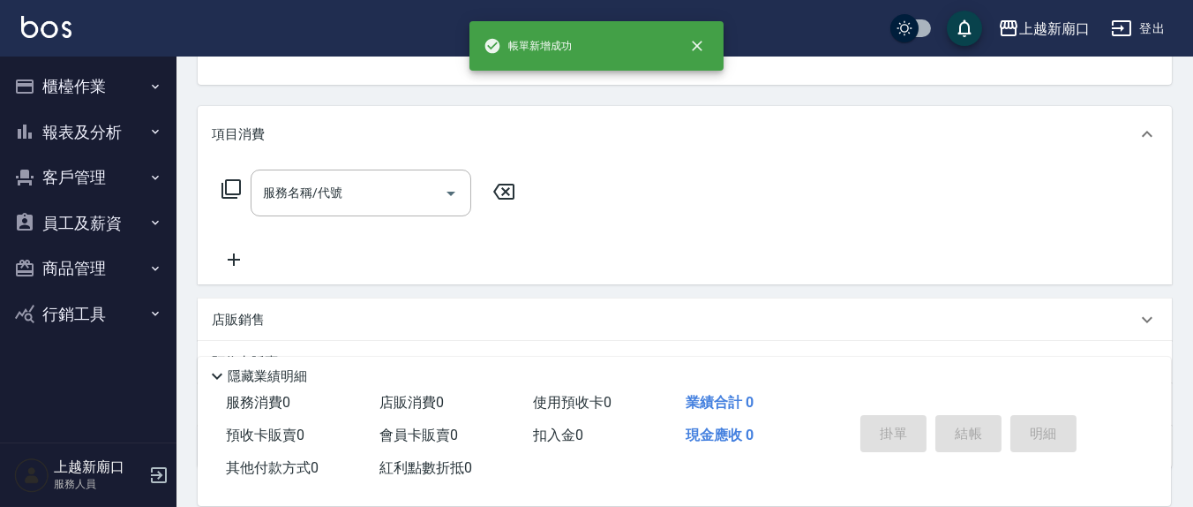
scroll to position [170, 0]
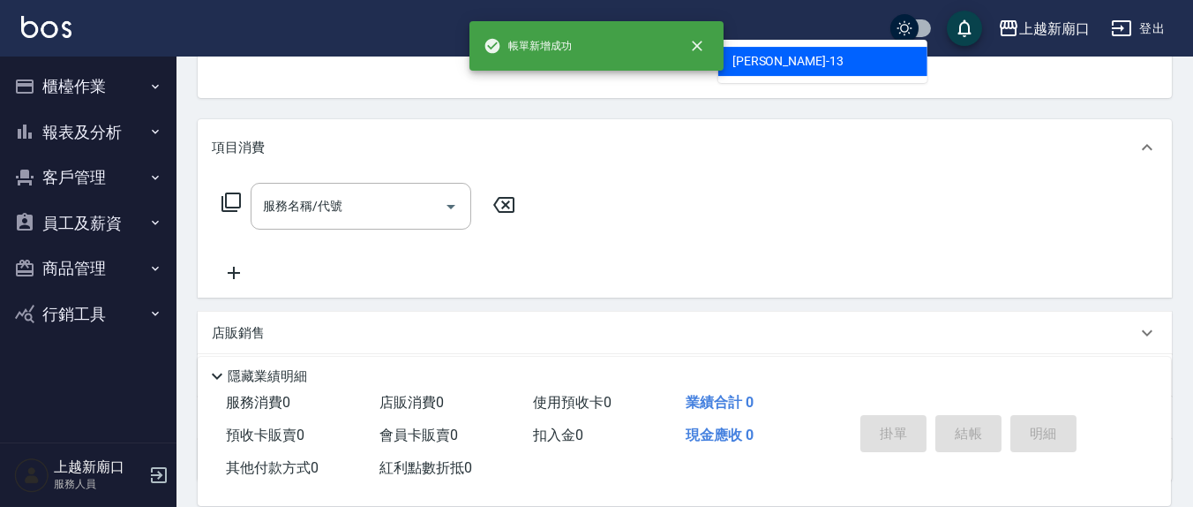
type input "[PERSON_NAME]-13"
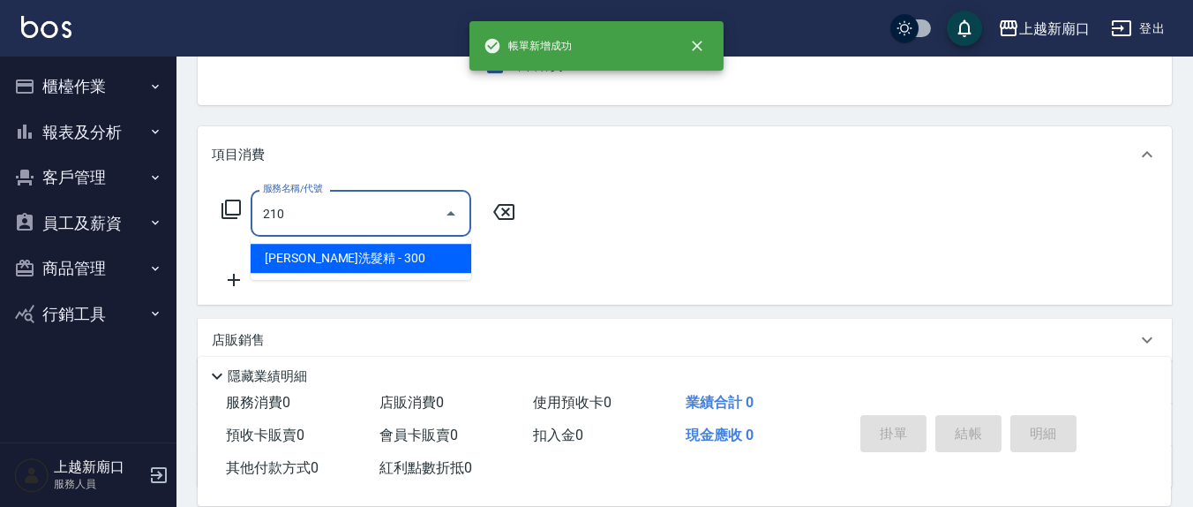
type input "[PERSON_NAME]洗髮精(210)"
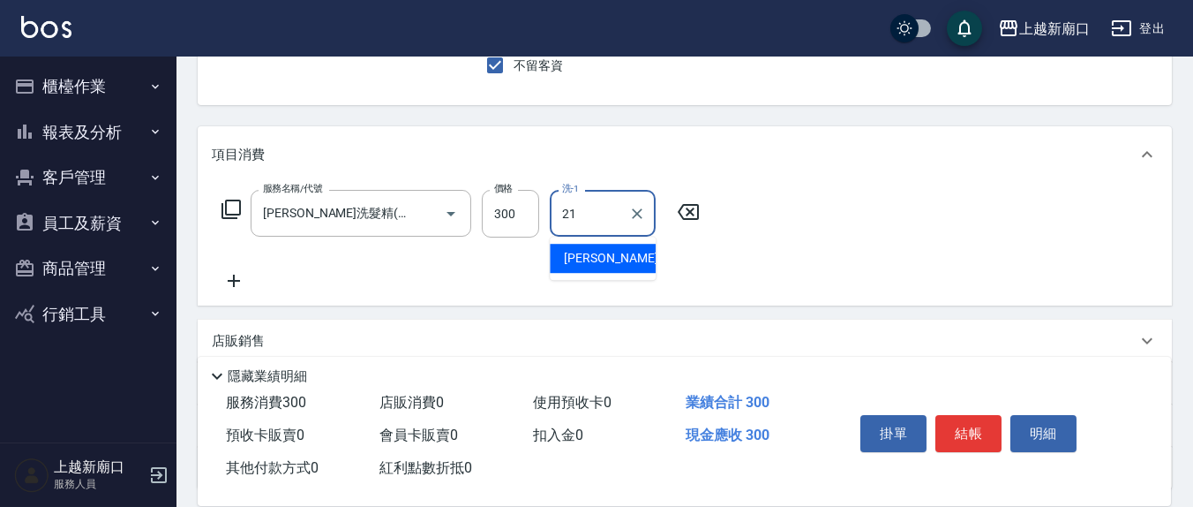
type input "[PERSON_NAME]-21"
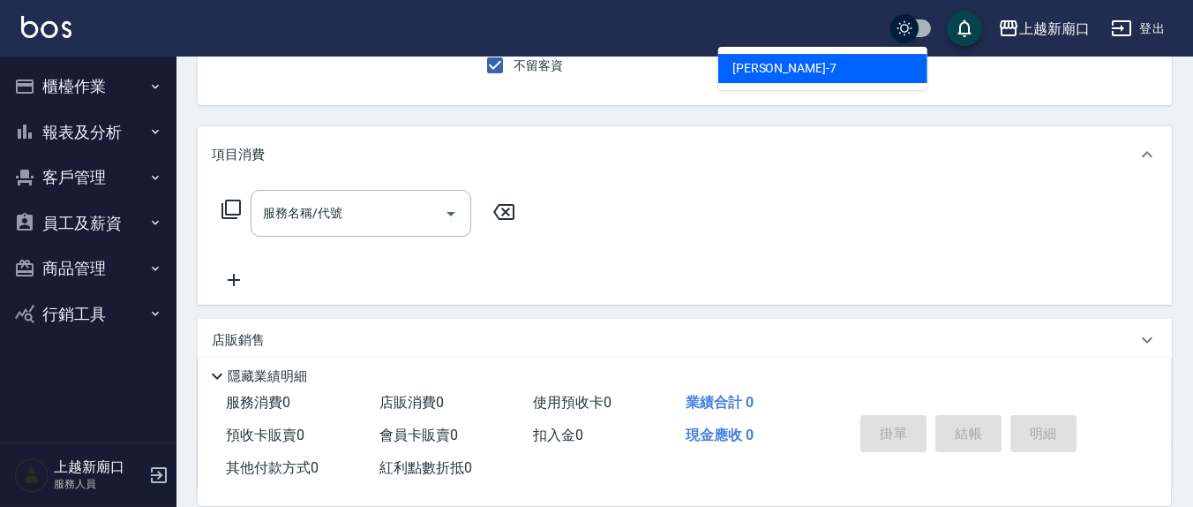
type input "[PERSON_NAME]7"
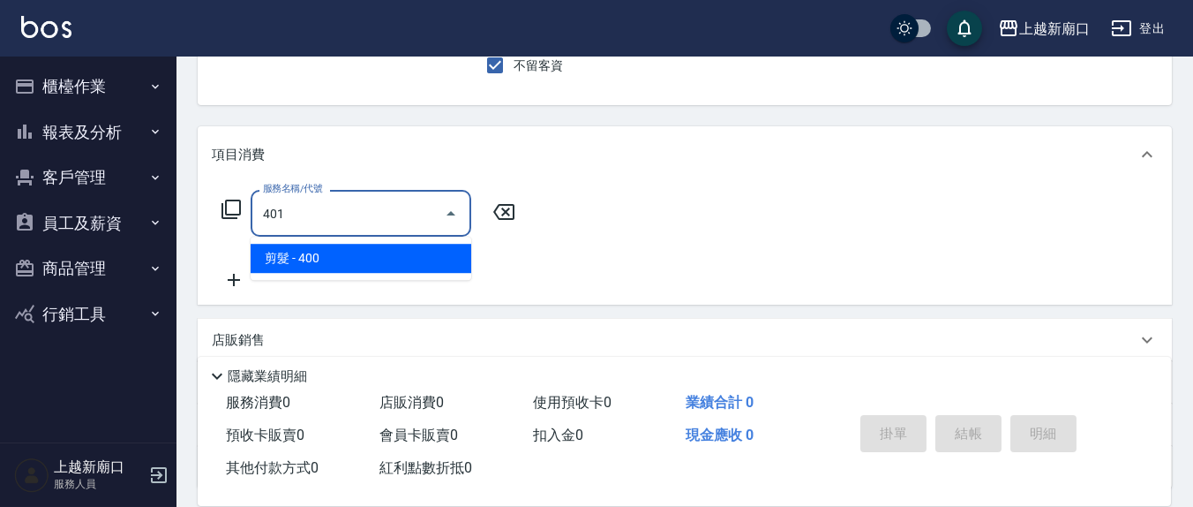
type input "剪髮(401)"
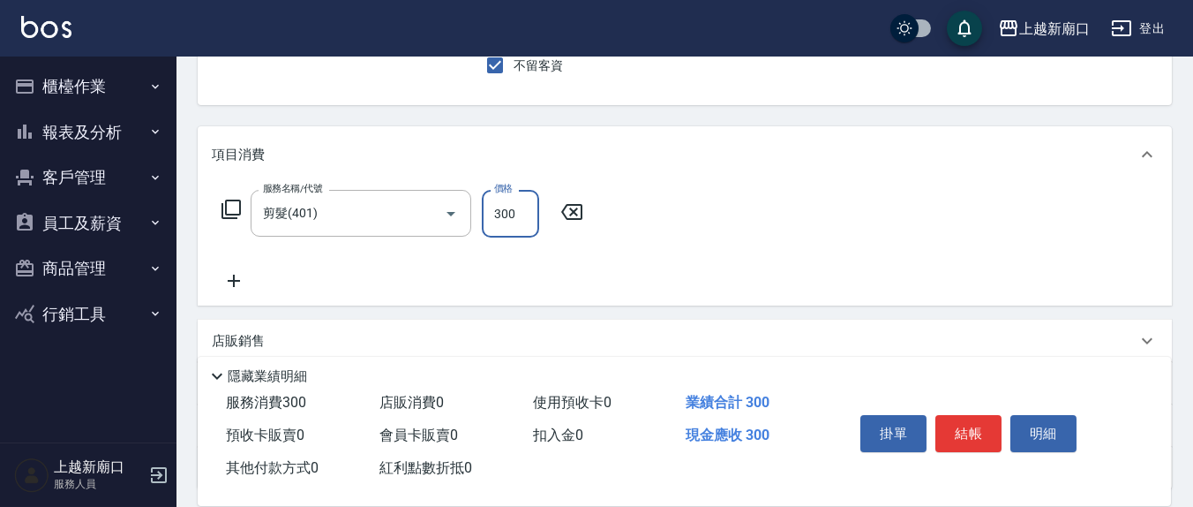
type input "300"
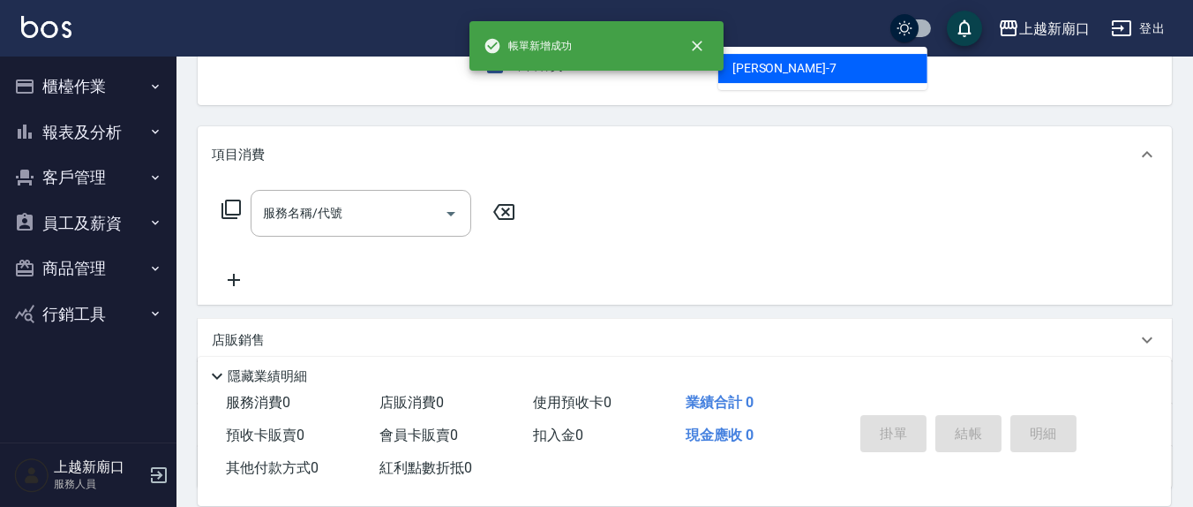
type input "[PERSON_NAME]7"
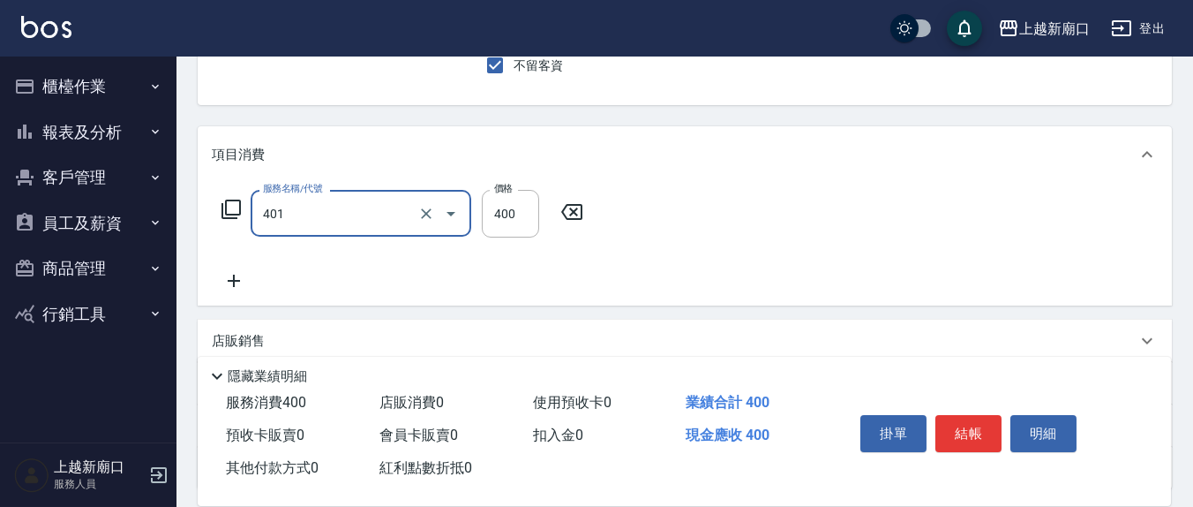
type input "剪髮(401)"
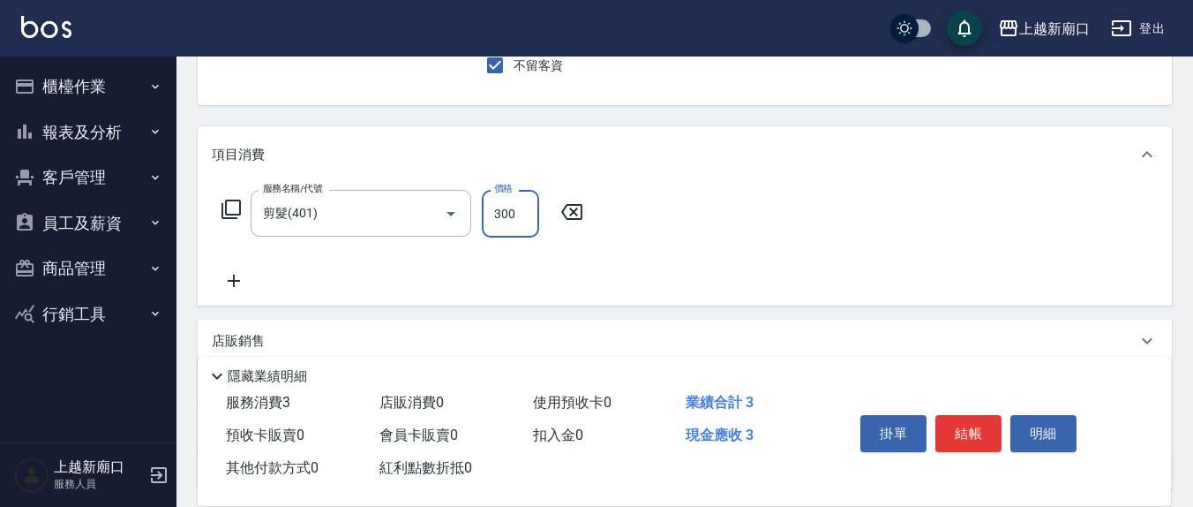
type input "300"
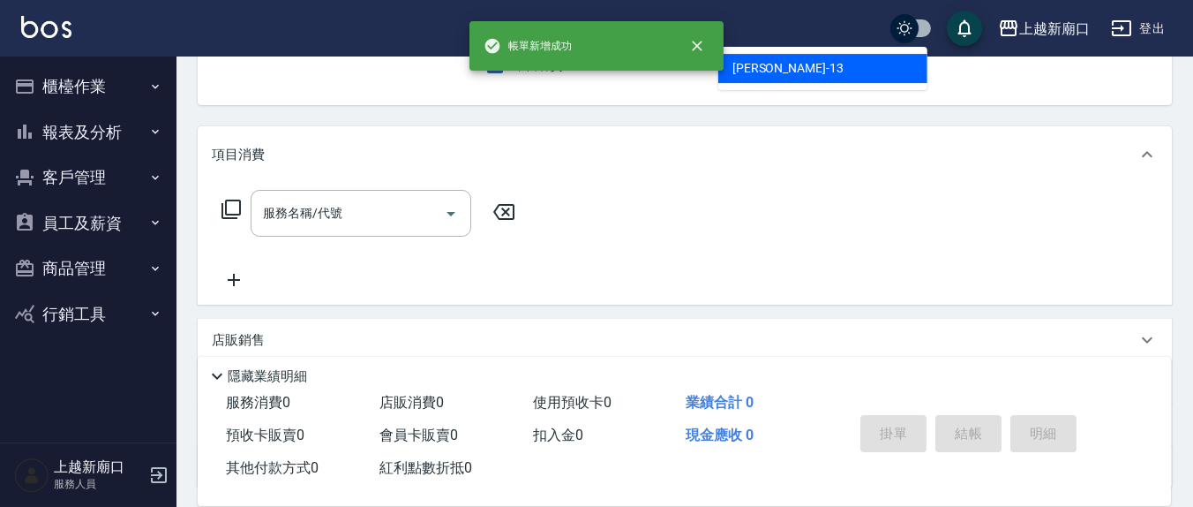
type input "[PERSON_NAME]-13"
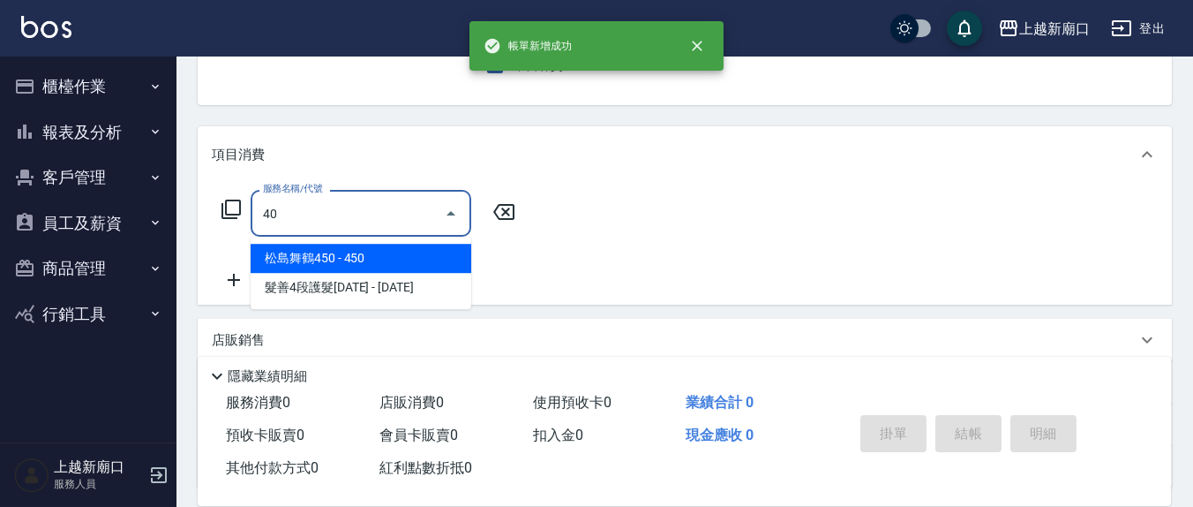
type input "401"
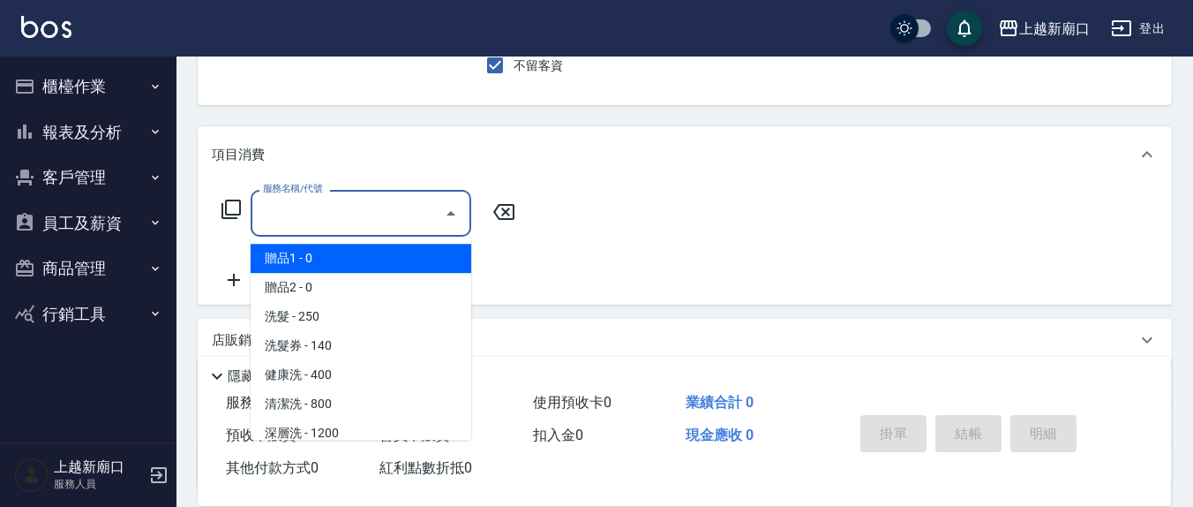
type input "5"
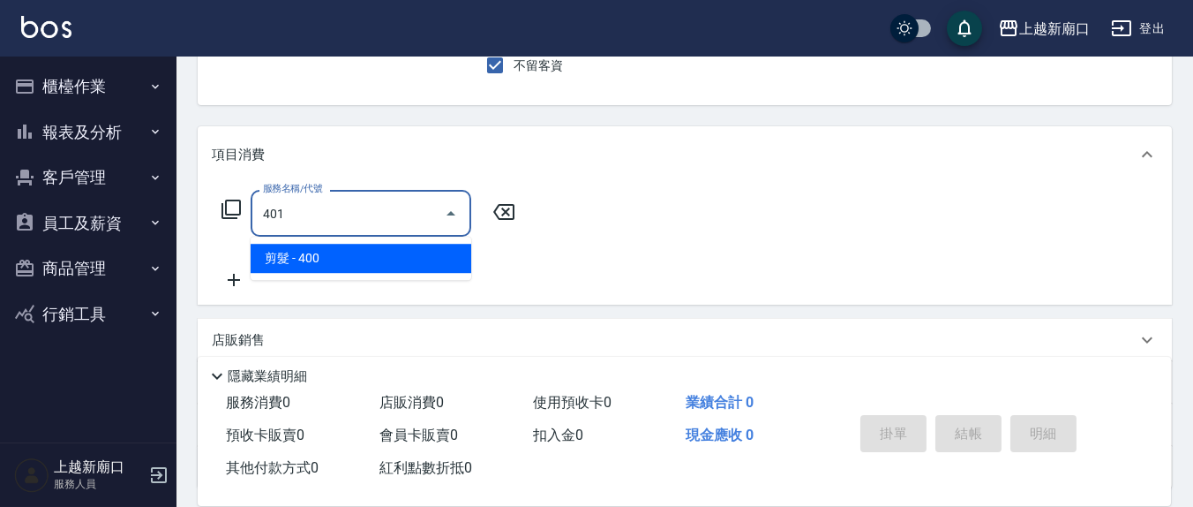
type input "剪髮(401)"
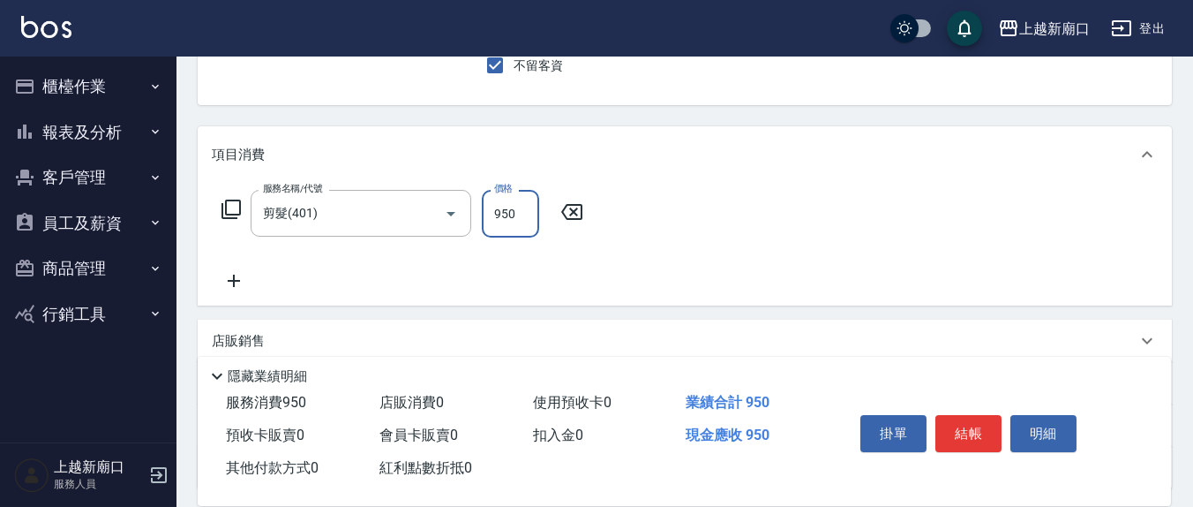
type input "950"
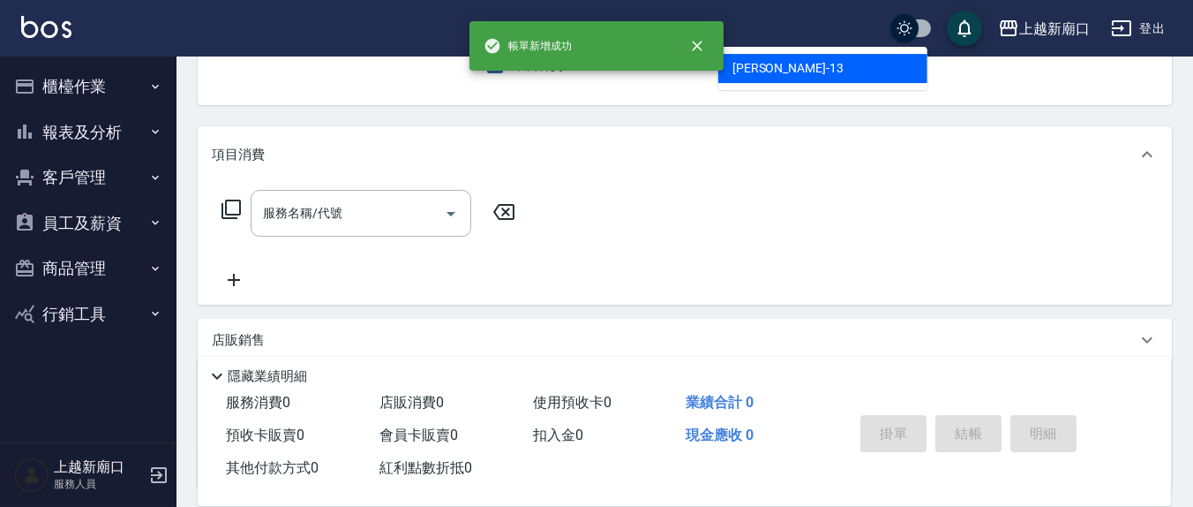
type input "[PERSON_NAME]-13"
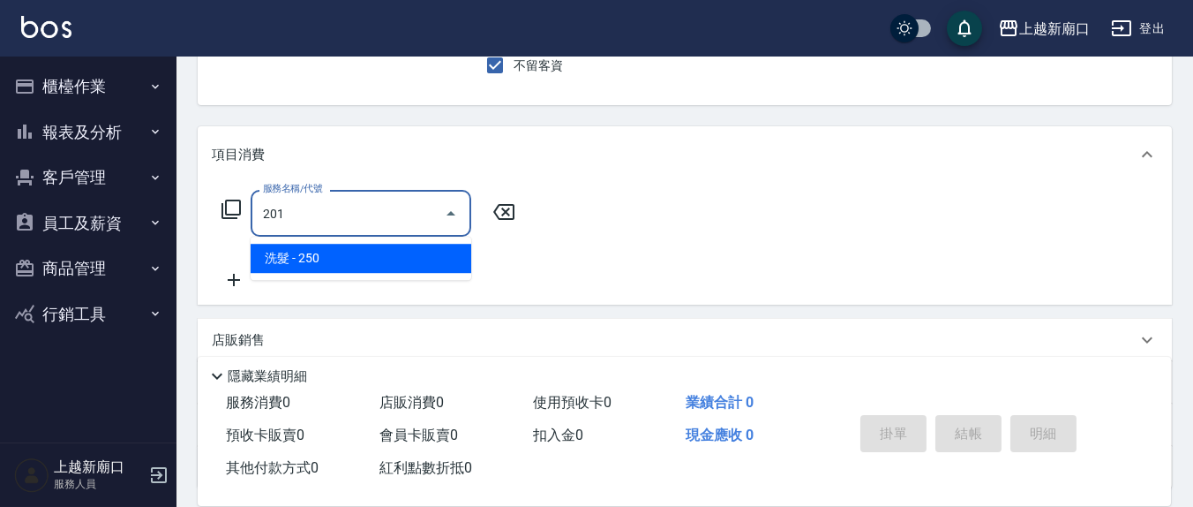
type input "洗髮(201)"
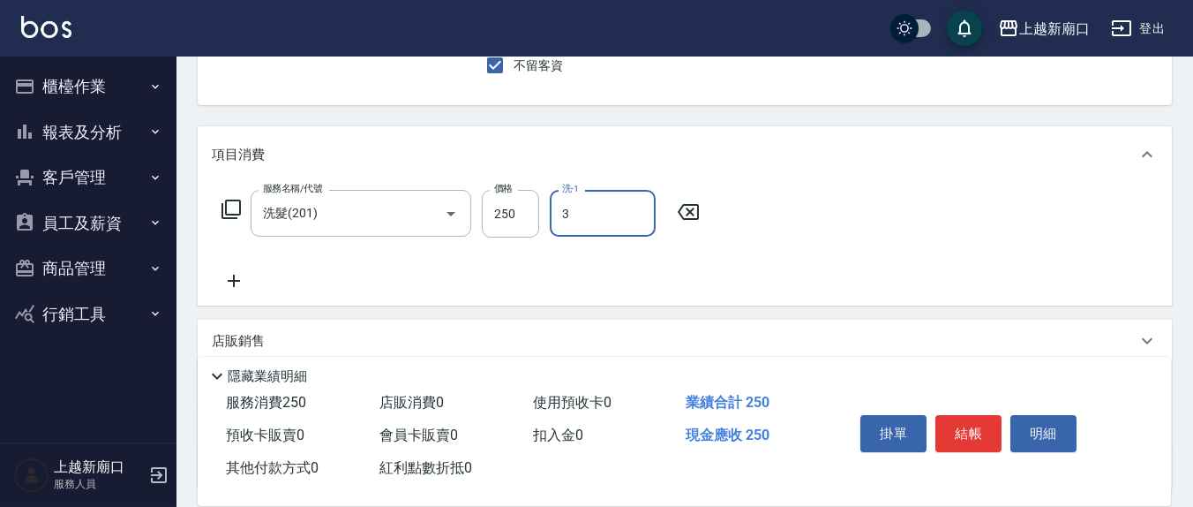
type input "[PERSON_NAME]-3"
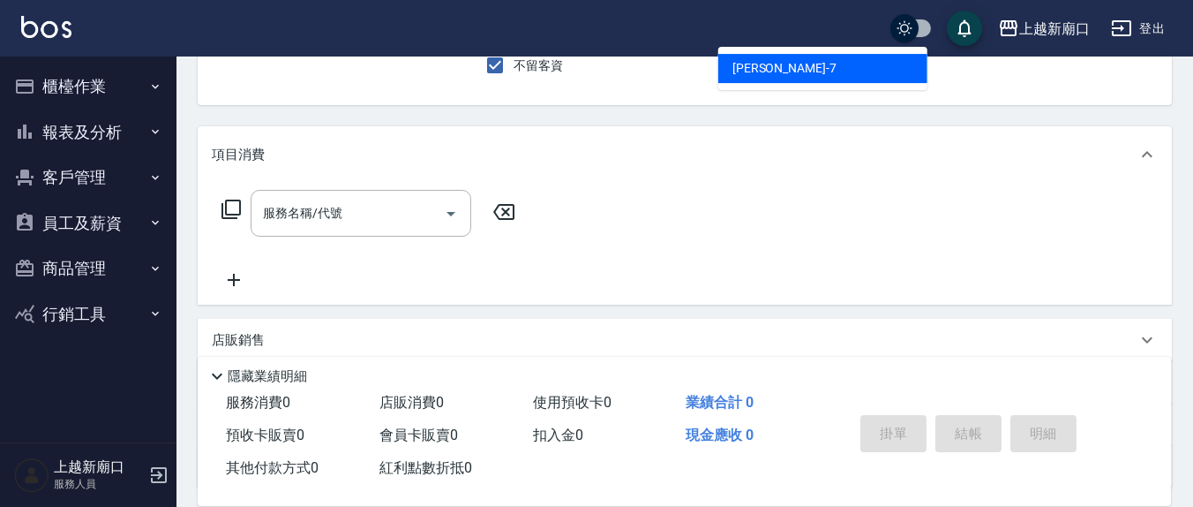
type input "[PERSON_NAME]7"
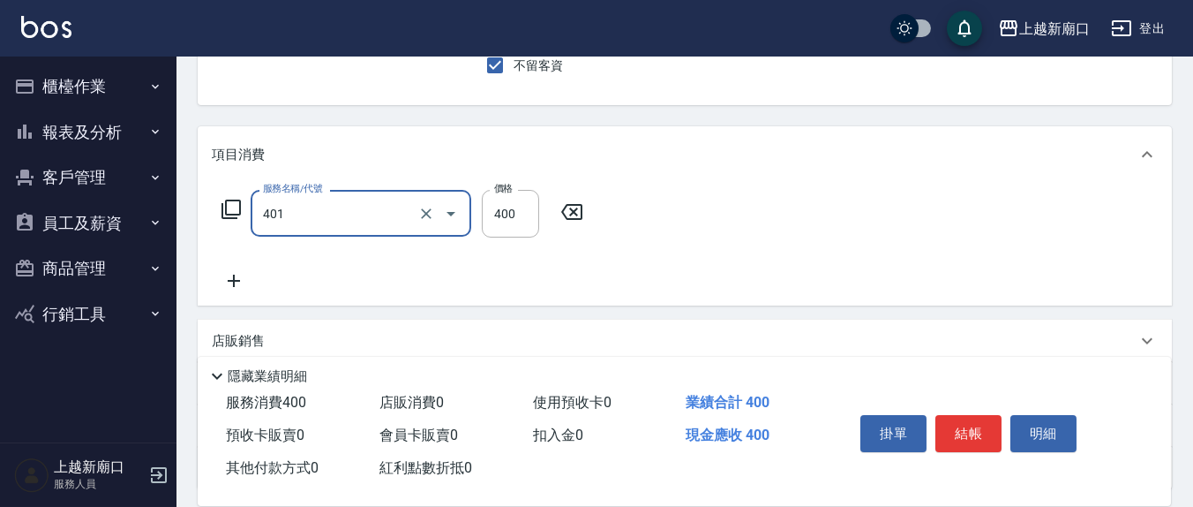
type input "剪髮(401)"
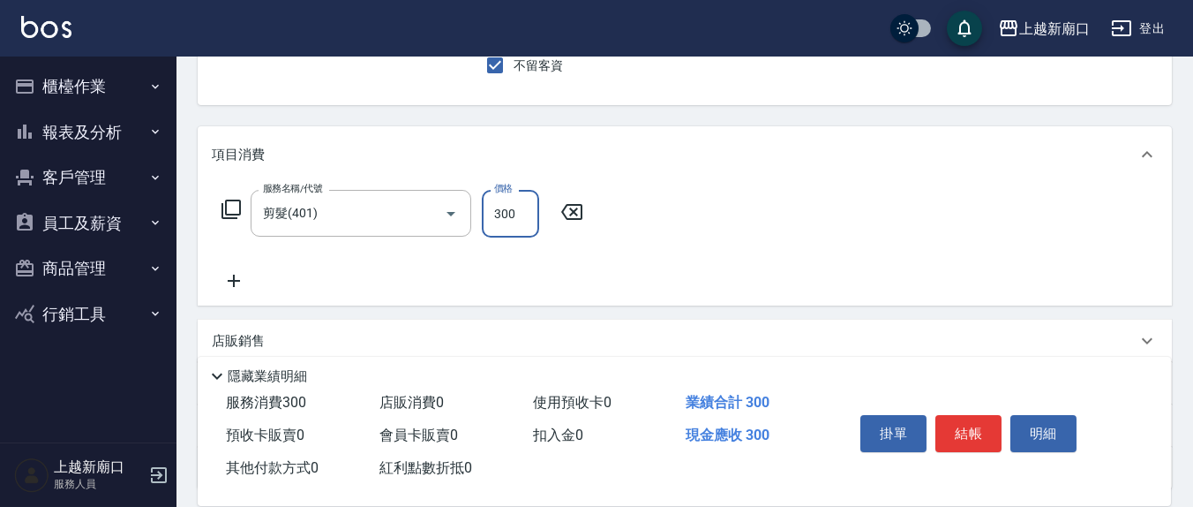
type input "300"
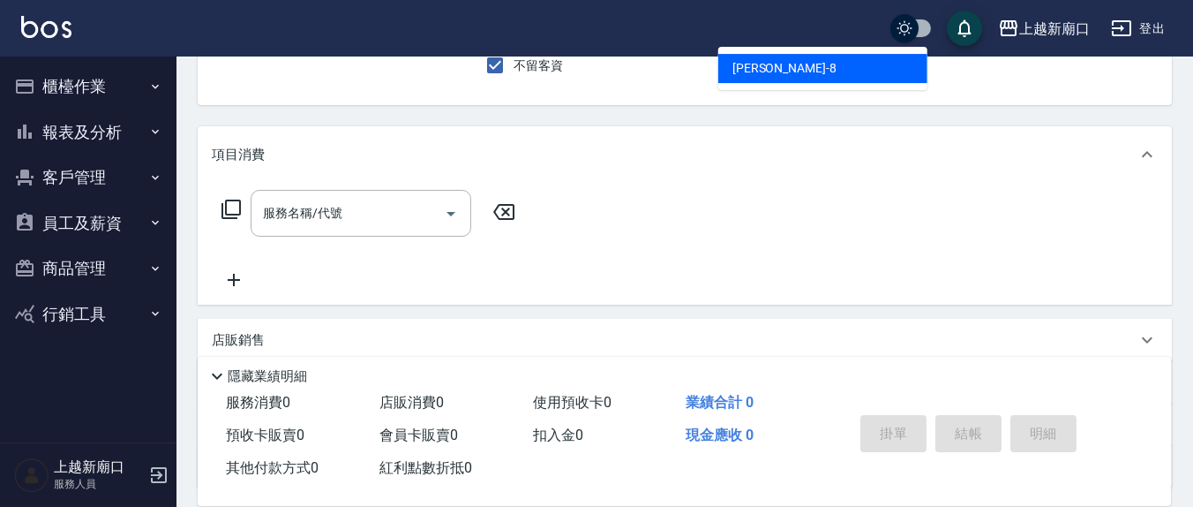
type input "[PERSON_NAME]-8"
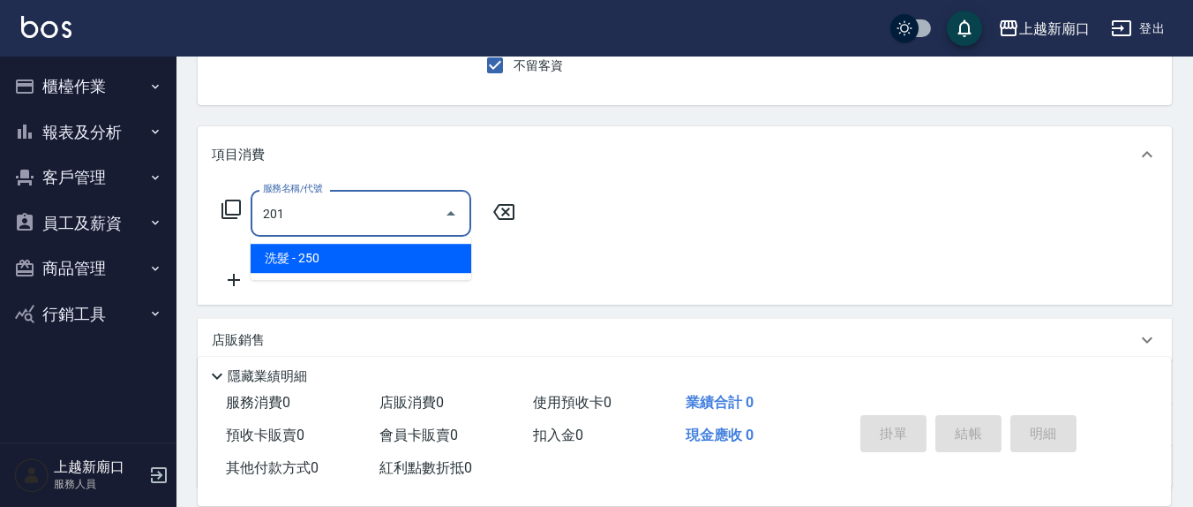
type input "洗髮(201)"
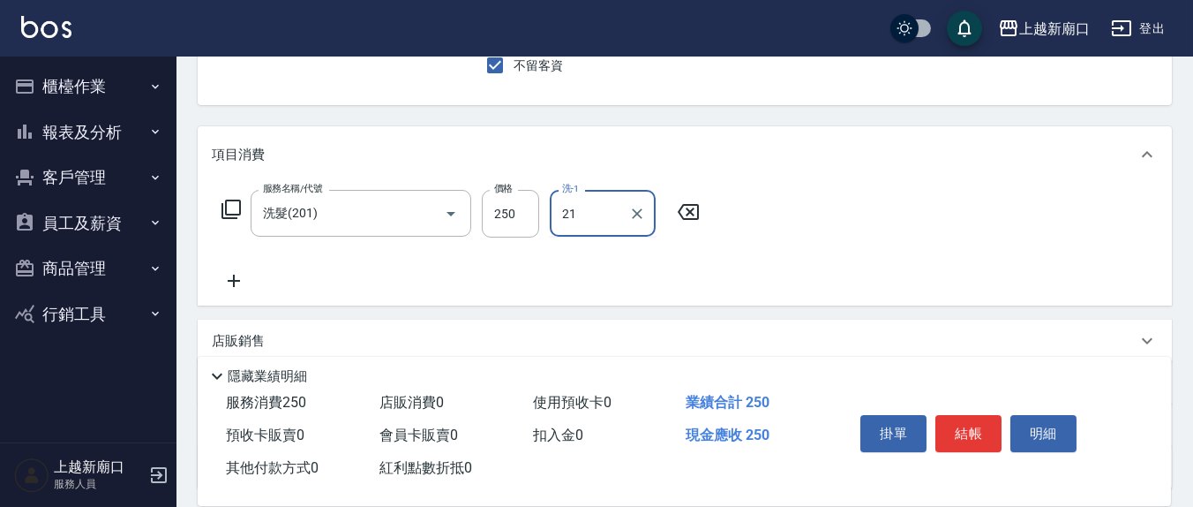
type input "[PERSON_NAME]-21"
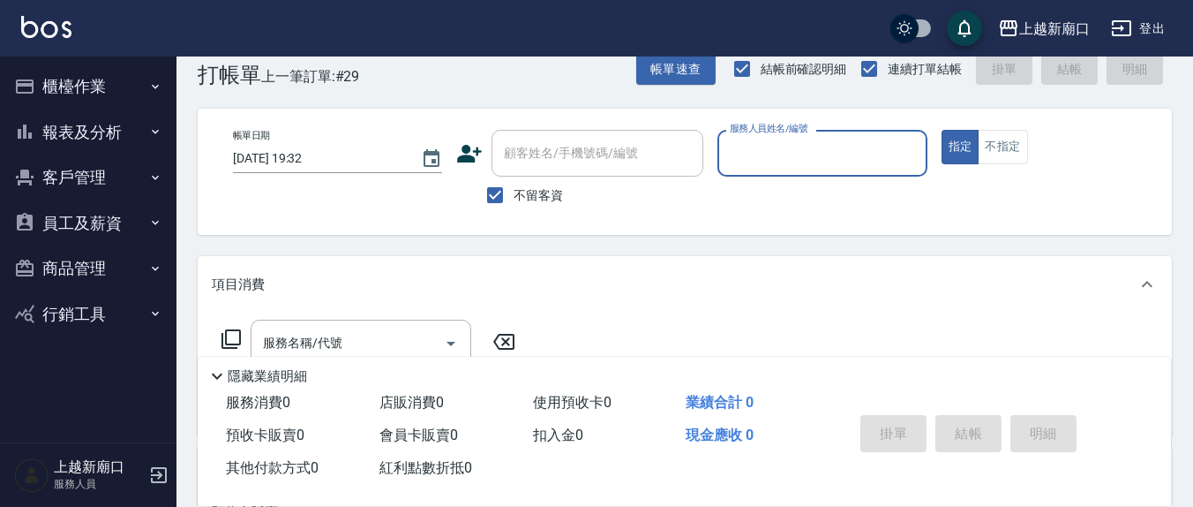
scroll to position [30, 0]
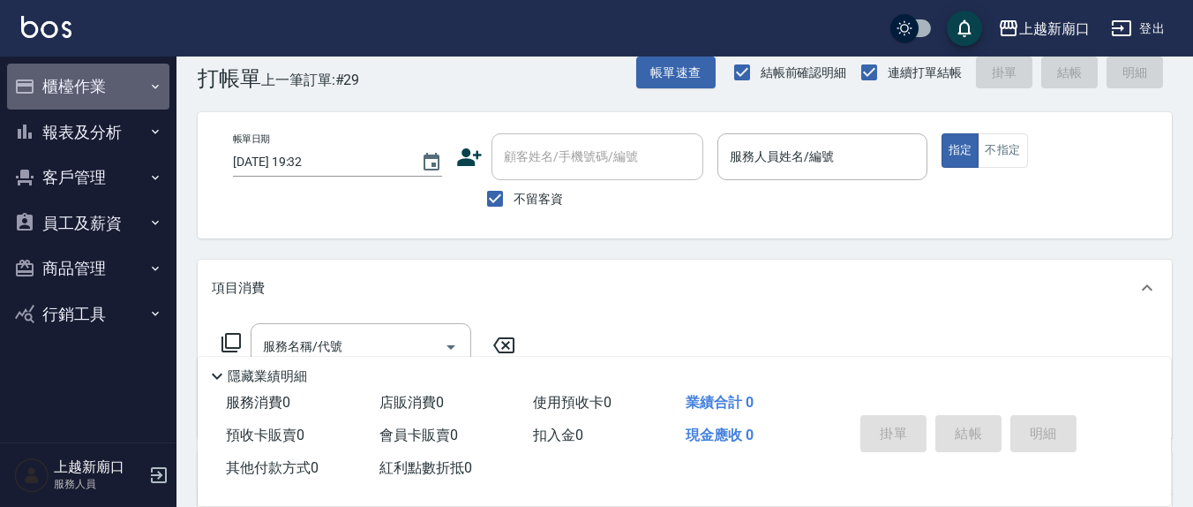
click at [106, 82] on button "櫃檯作業" at bounding box center [88, 87] width 162 height 46
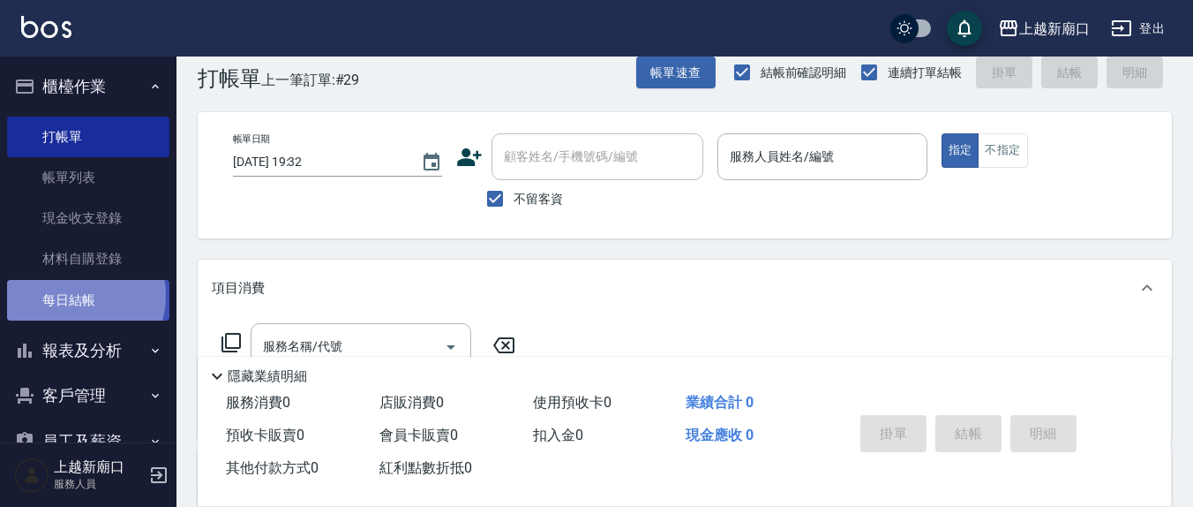
click at [76, 295] on link "每日結帳" at bounding box center [88, 300] width 162 height 41
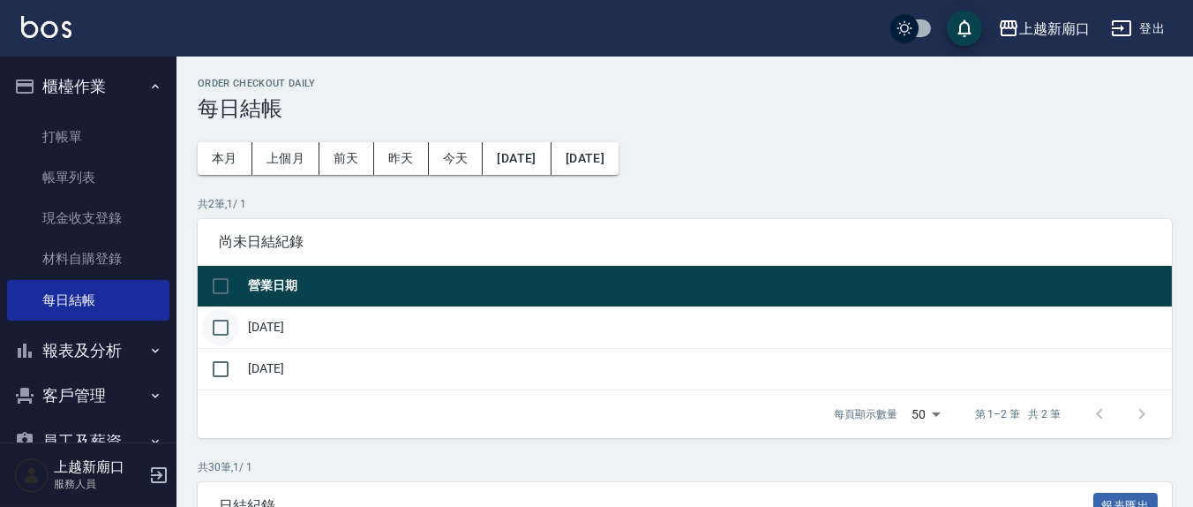
click at [229, 327] on input "checkbox" at bounding box center [220, 327] width 37 height 37
checkbox input "true"
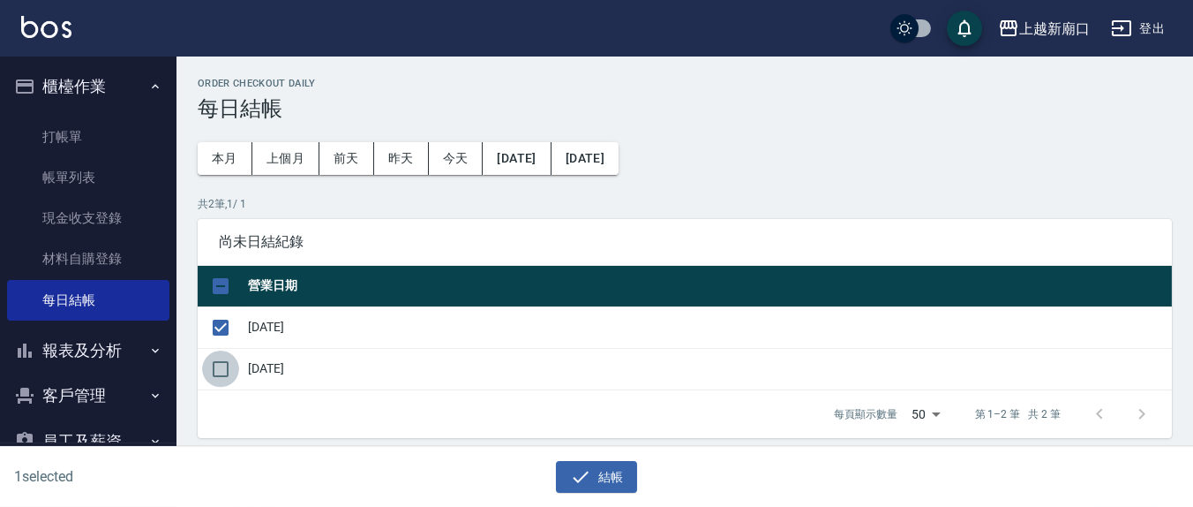
click at [225, 357] on input "checkbox" at bounding box center [220, 368] width 37 height 37
checkbox input "true"
click at [616, 473] on button "結帳" at bounding box center [597, 477] width 82 height 33
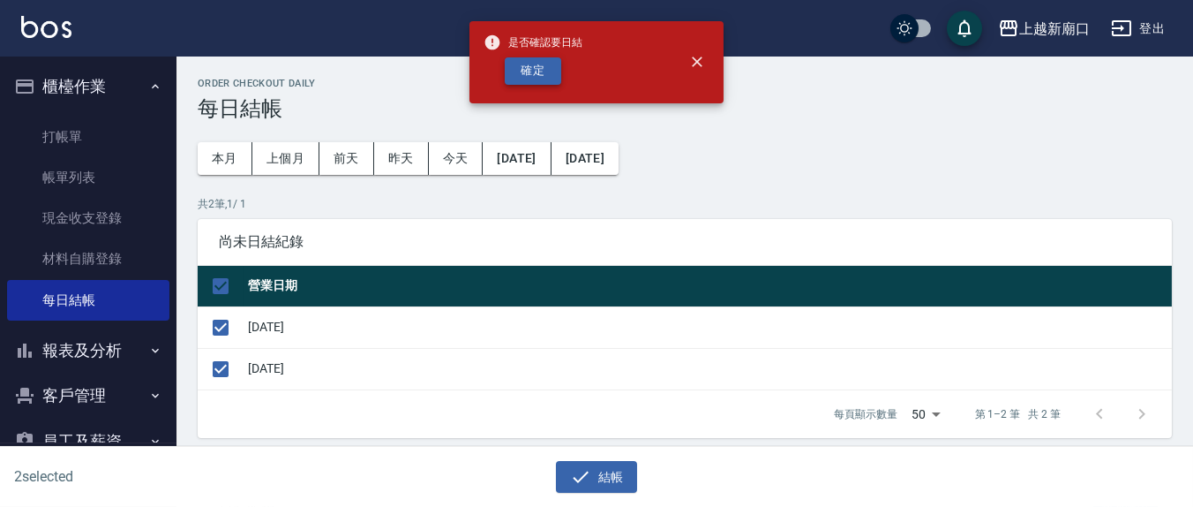
click at [537, 65] on button "確定" at bounding box center [533, 70] width 56 height 27
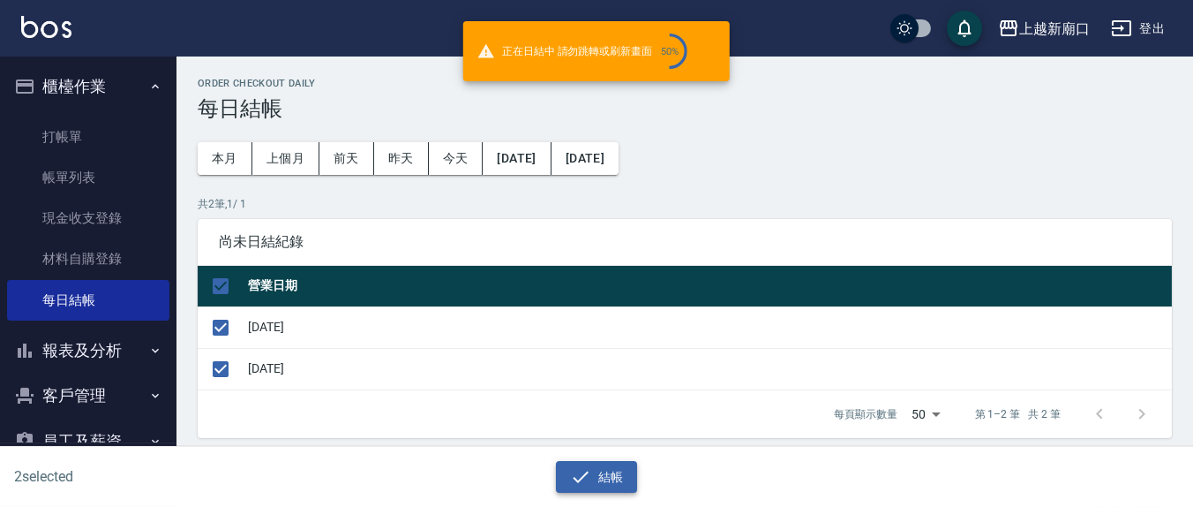
checkbox input "false"
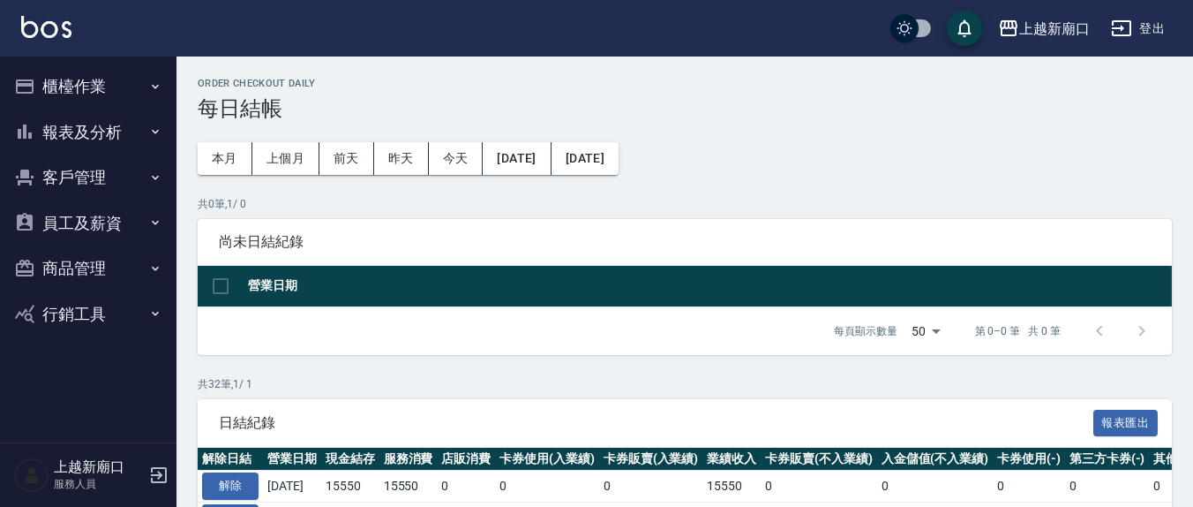
click at [98, 131] on button "報表及分析" at bounding box center [88, 132] width 162 height 46
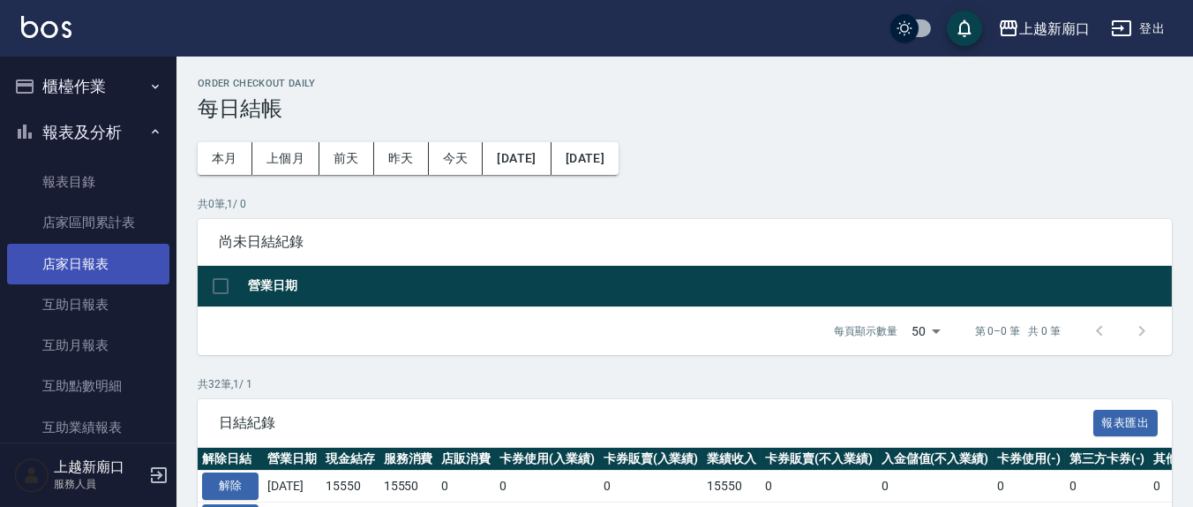
click at [86, 266] on link "店家日報表" at bounding box center [88, 264] width 162 height 41
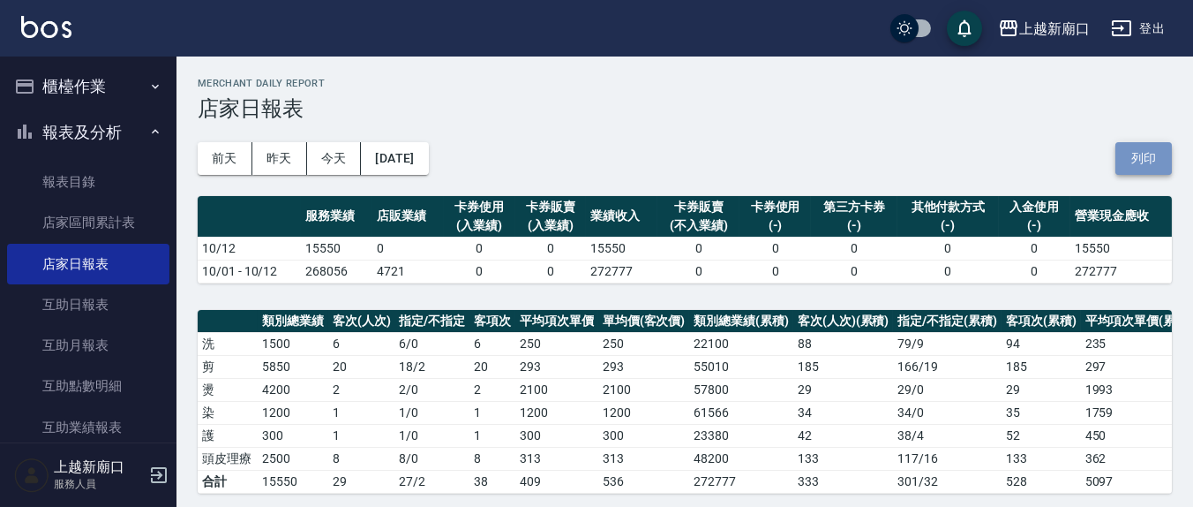
click at [1158, 145] on button "列印" at bounding box center [1144, 158] width 56 height 33
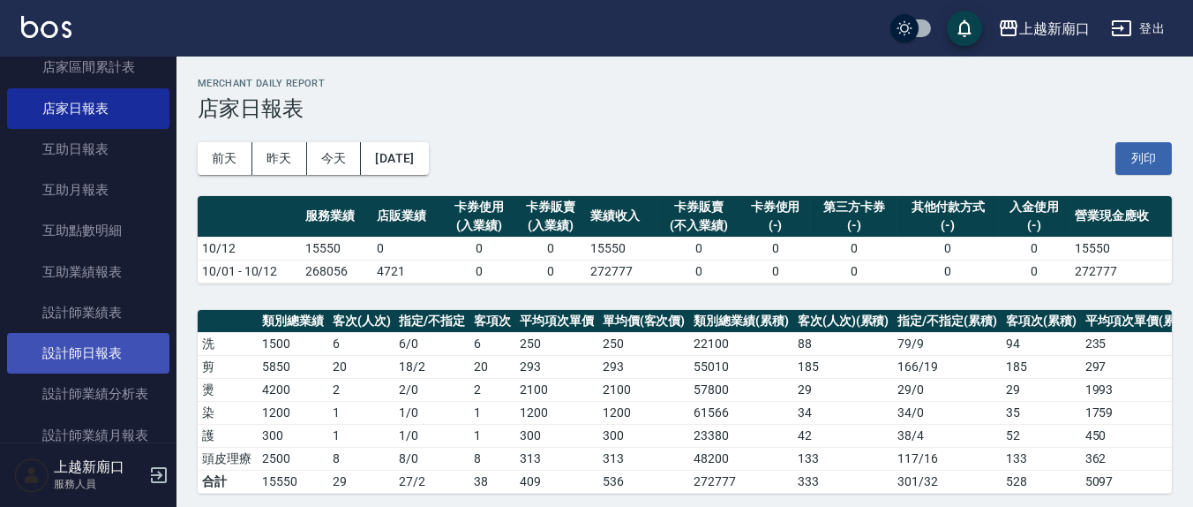
scroll to position [184, 0]
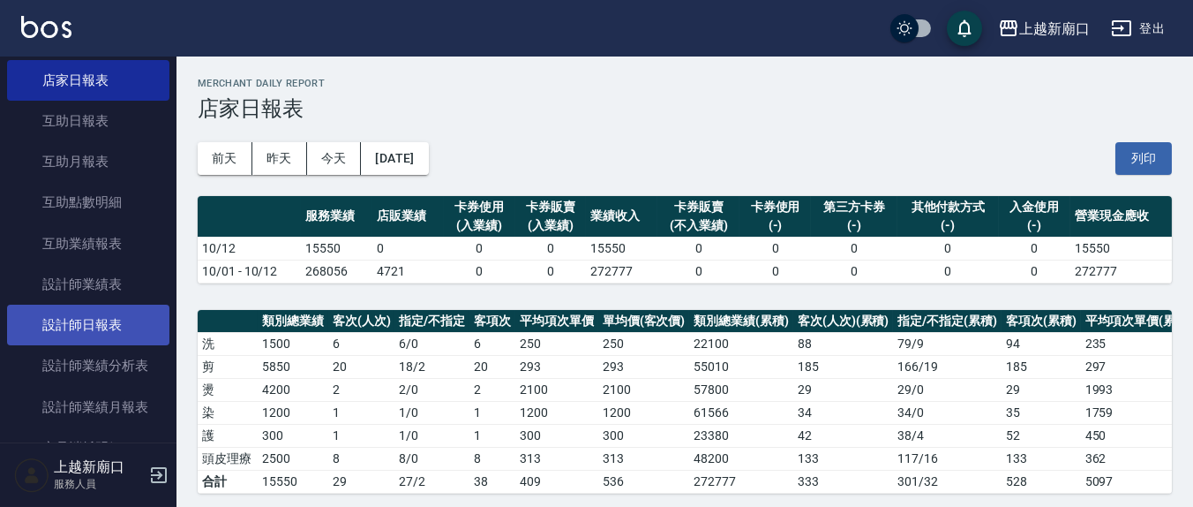
click at [85, 325] on link "設計師日報表" at bounding box center [88, 325] width 162 height 41
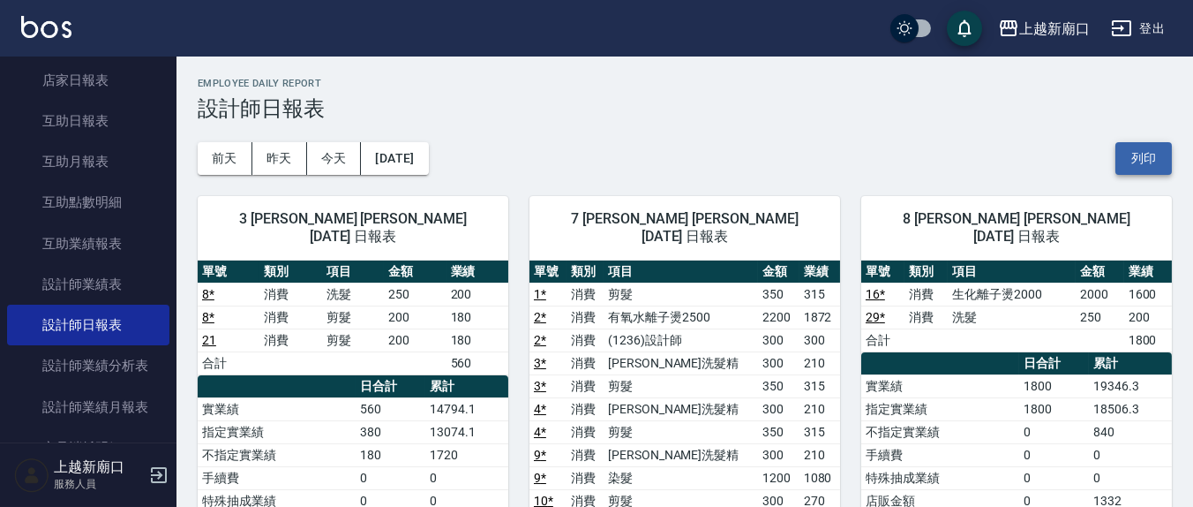
click at [1151, 166] on button "列印" at bounding box center [1144, 158] width 56 height 33
